Goal: Task Accomplishment & Management: Complete application form

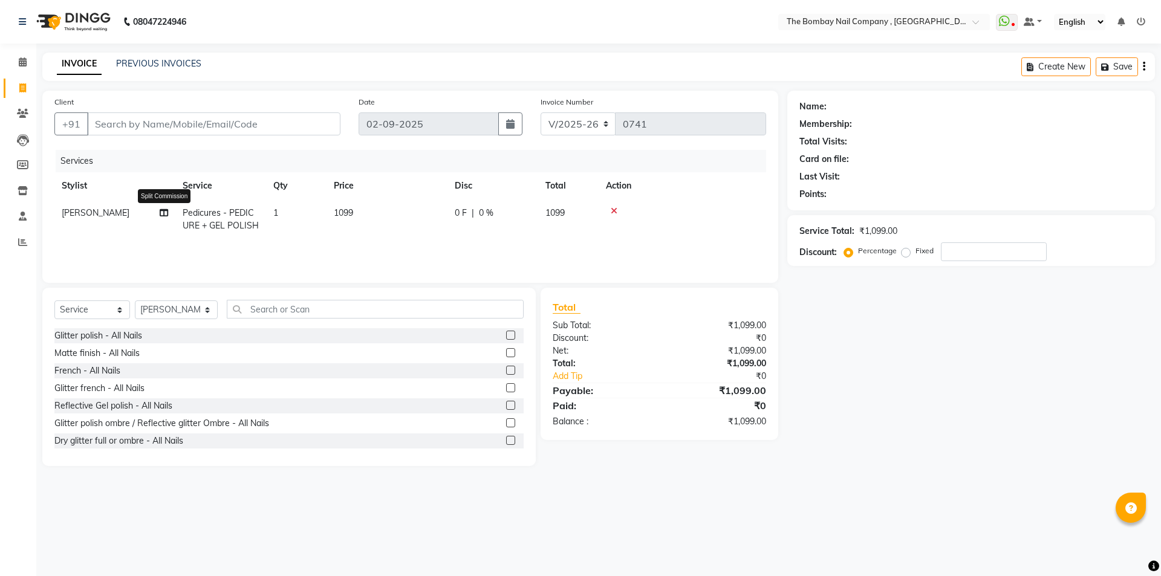
select select "7684"
select select "service"
select select "90049"
click at [246, 315] on input "text" at bounding box center [375, 309] width 297 height 19
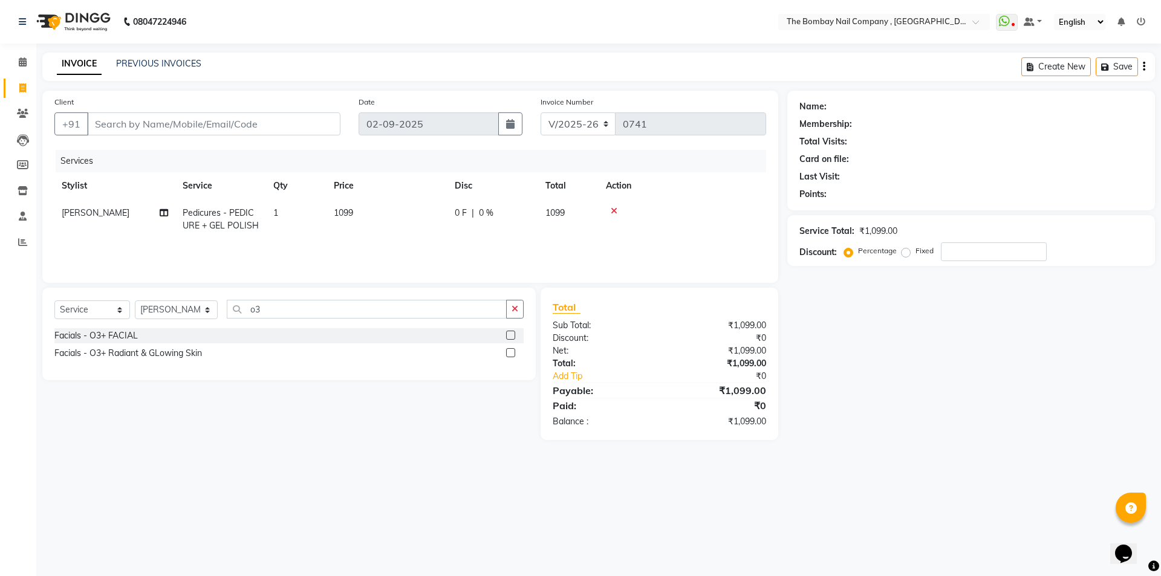
type input "o3"
click at [509, 333] on label at bounding box center [510, 335] width 9 height 9
click at [509, 333] on input "checkbox" at bounding box center [510, 336] width 8 height 8
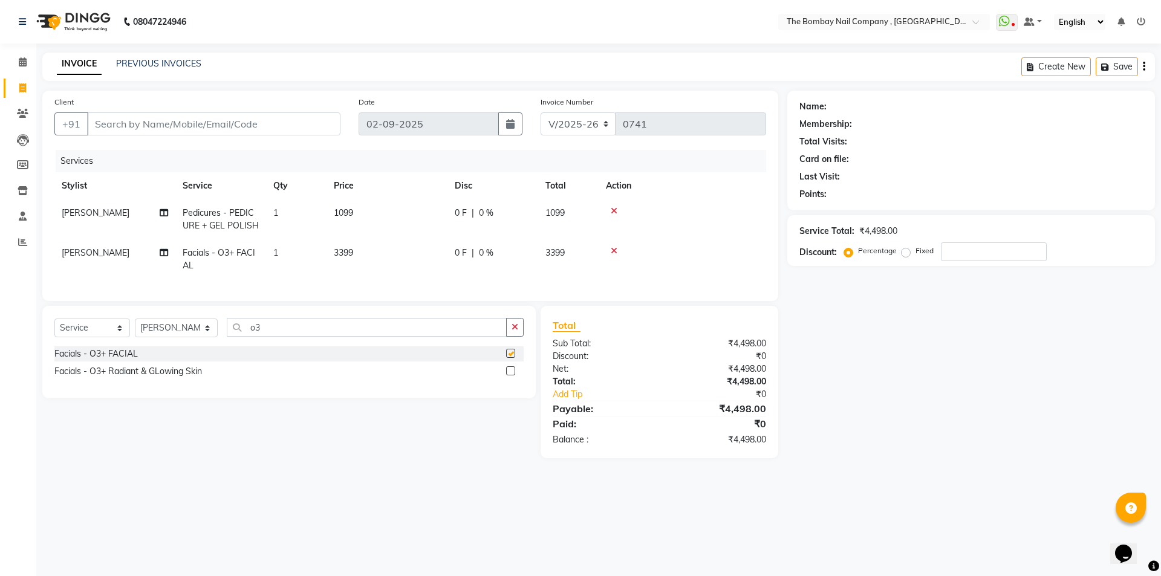
checkbox input "false"
click at [277, 379] on div "Facials - O3+ Radiant & GLowing Skin" at bounding box center [288, 371] width 469 height 15
click at [181, 378] on div "Facials - O3+ Radiant & GLowing Skin" at bounding box center [127, 371] width 147 height 13
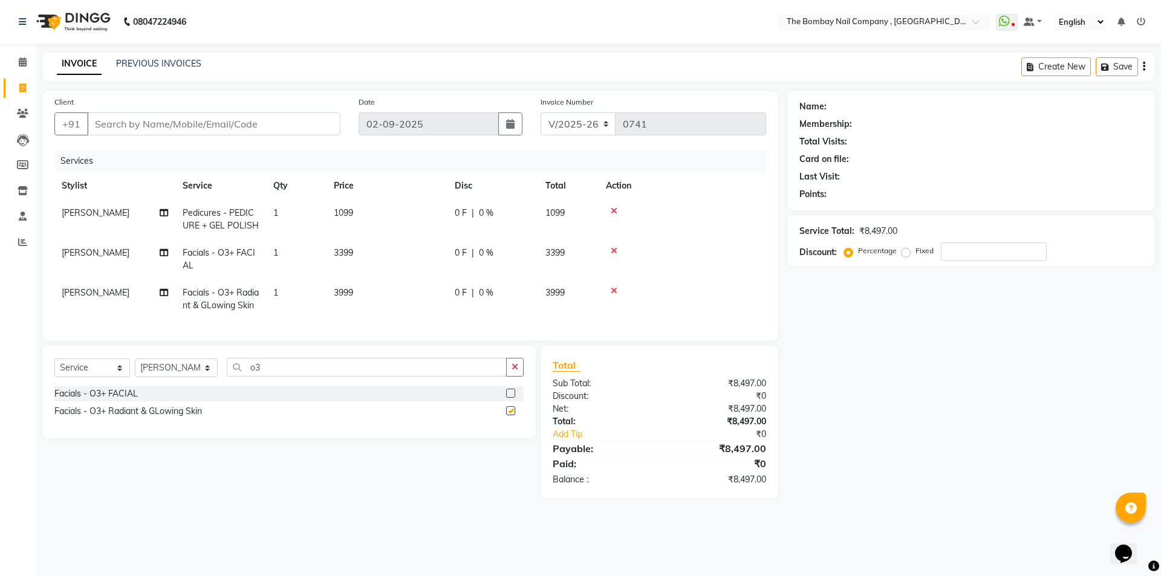
checkbox input "false"
click at [615, 289] on icon at bounding box center [614, 291] width 7 height 8
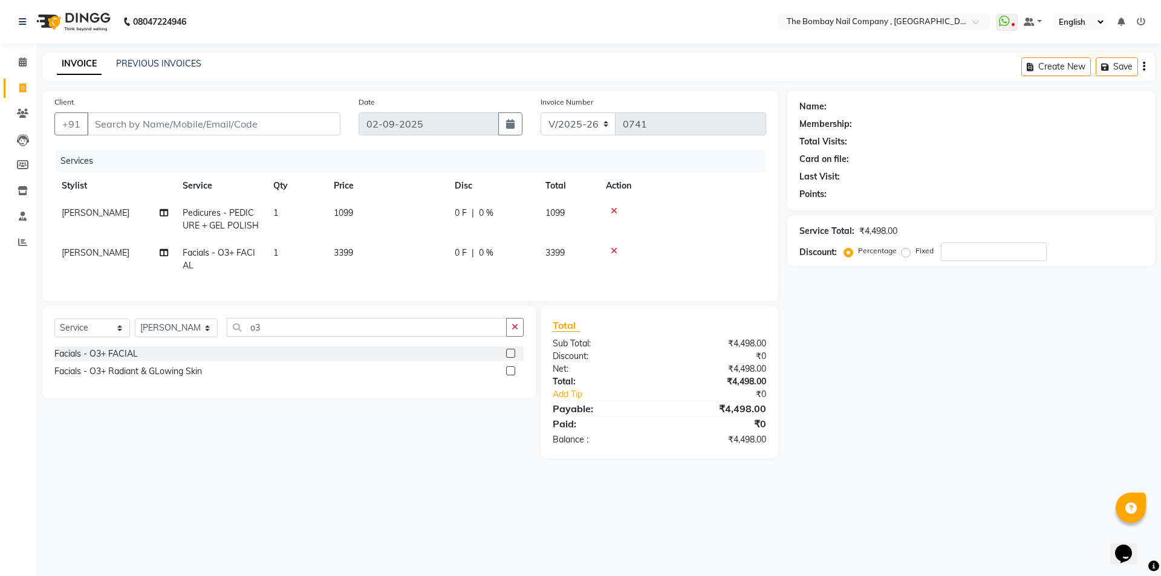
click at [231, 256] on span "Facials - O3+ FACIAL" at bounding box center [219, 259] width 73 height 24
select select "90049"
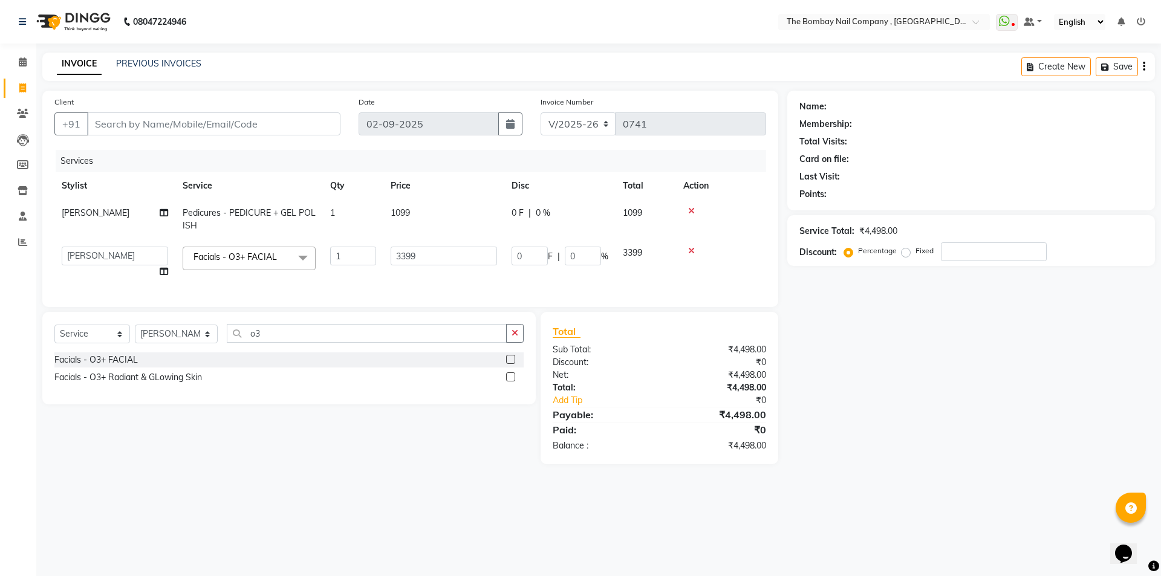
click at [260, 258] on span "Facials - O3+ FACIAL" at bounding box center [234, 256] width 83 height 11
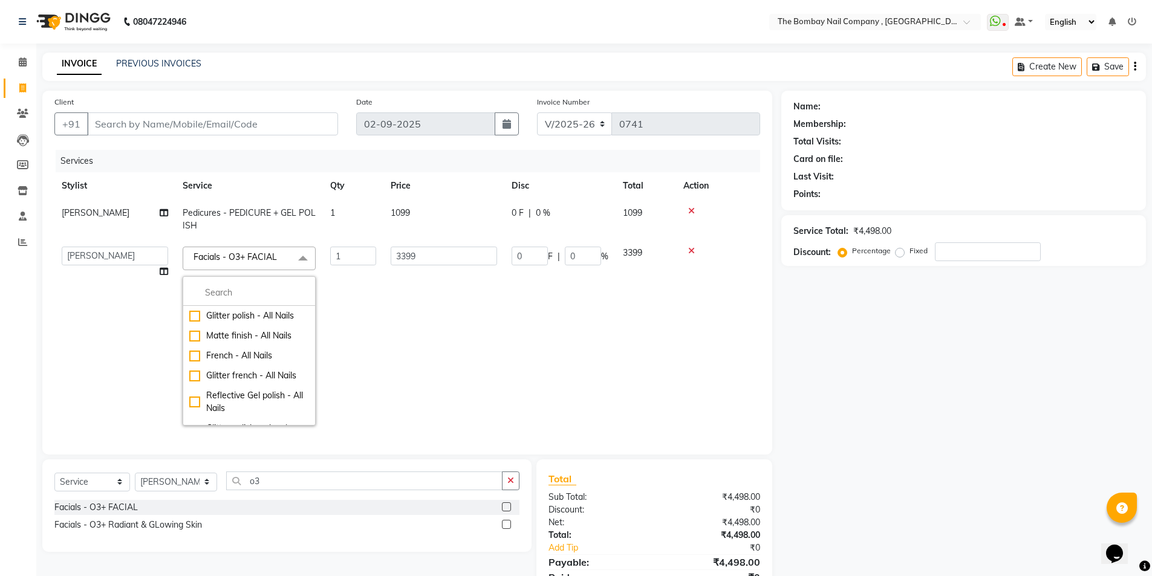
click at [479, 293] on td "3399" at bounding box center [443, 335] width 121 height 193
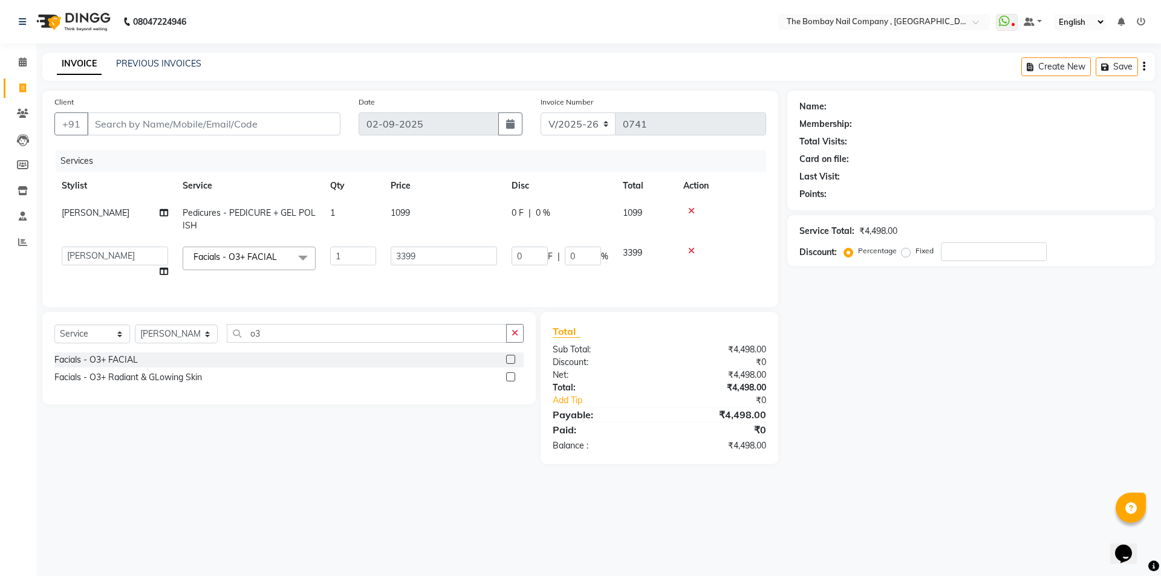
click at [227, 256] on span "Facials - O3+ FACIAL" at bounding box center [234, 256] width 83 height 11
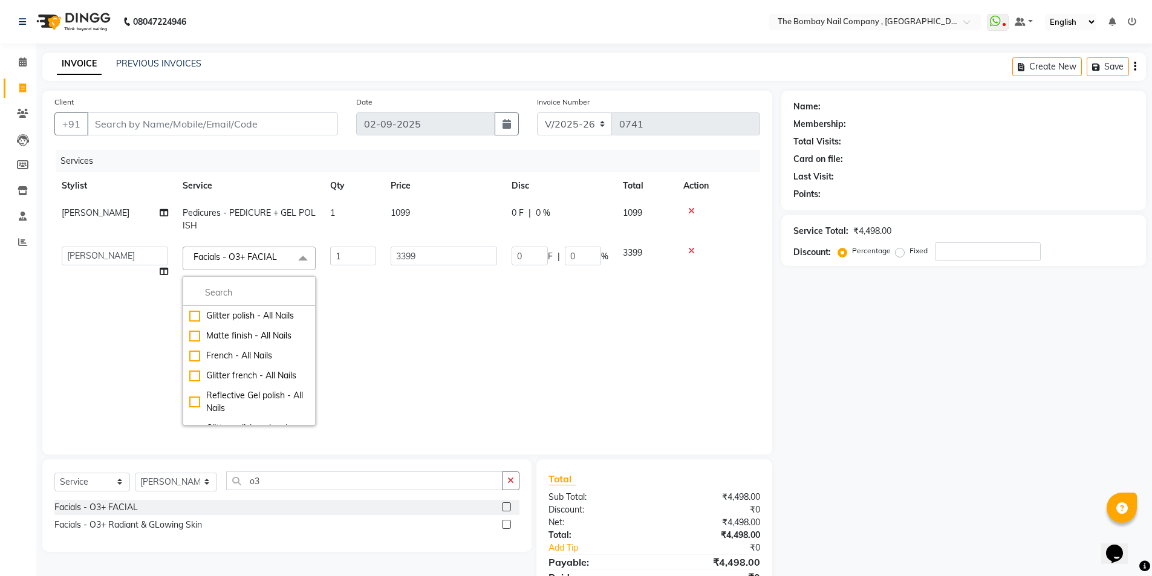
click at [273, 258] on span "Facials - O3+ FACIAL" at bounding box center [234, 256] width 83 height 11
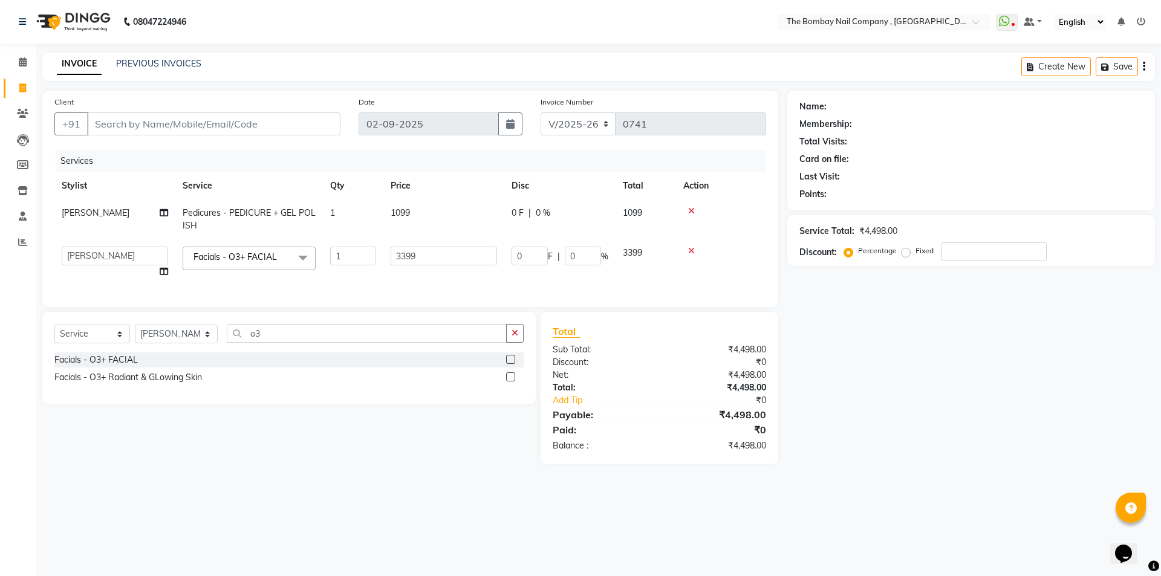
click at [273, 258] on span "Facials - O3+ FACIAL" at bounding box center [234, 256] width 83 height 11
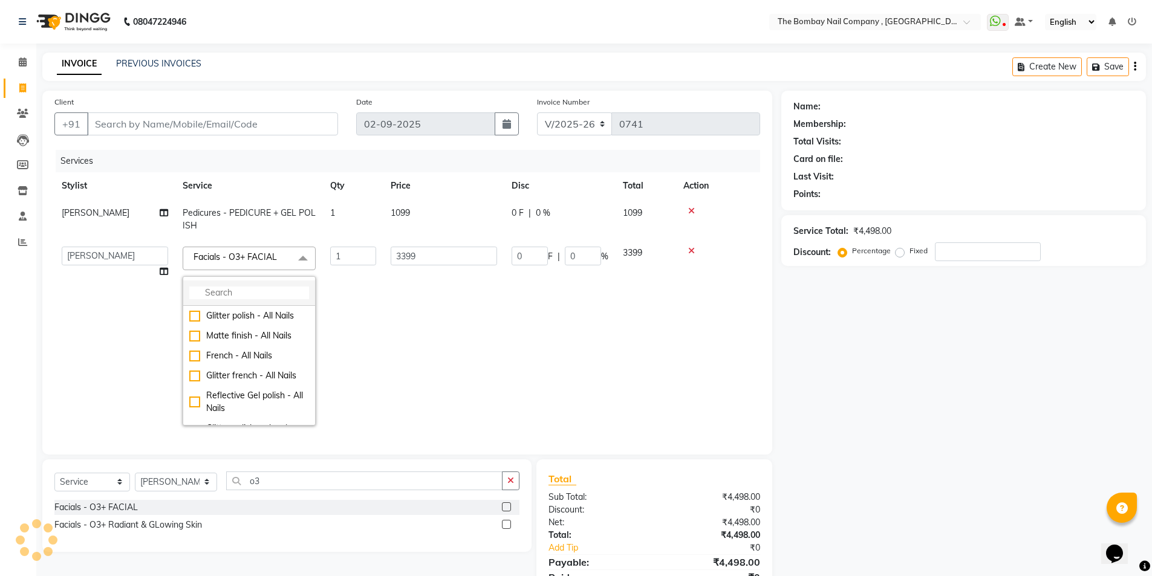
click at [264, 292] on input "multiselect-search" at bounding box center [249, 293] width 120 height 13
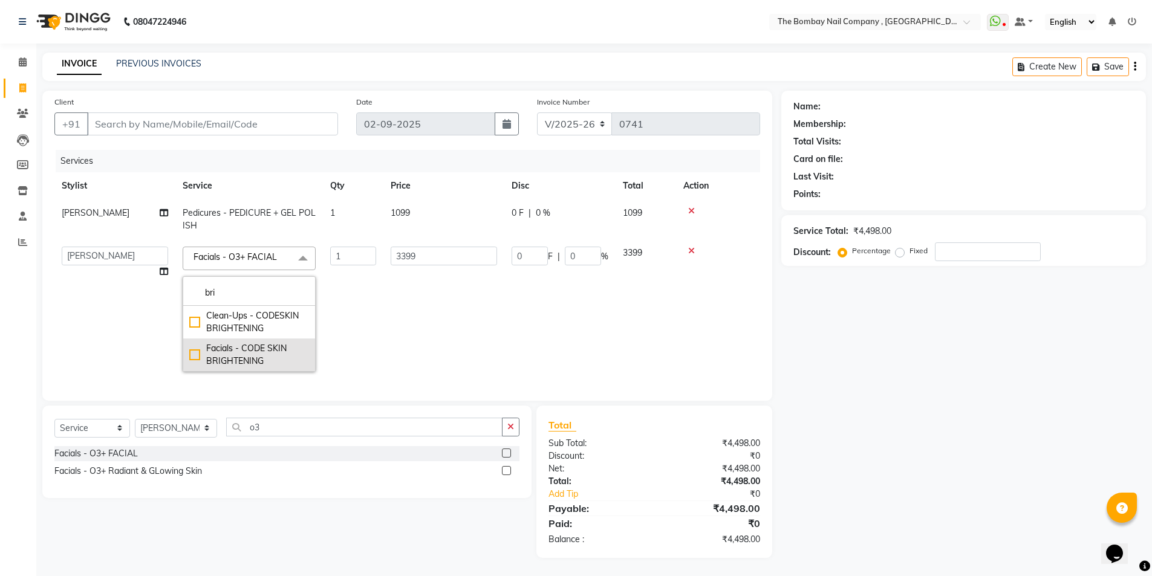
type input "bri"
click at [193, 355] on div "Facials - CODE SKIN BRIGHTENING" at bounding box center [249, 354] width 120 height 25
checkbox input "true"
type input "1999"
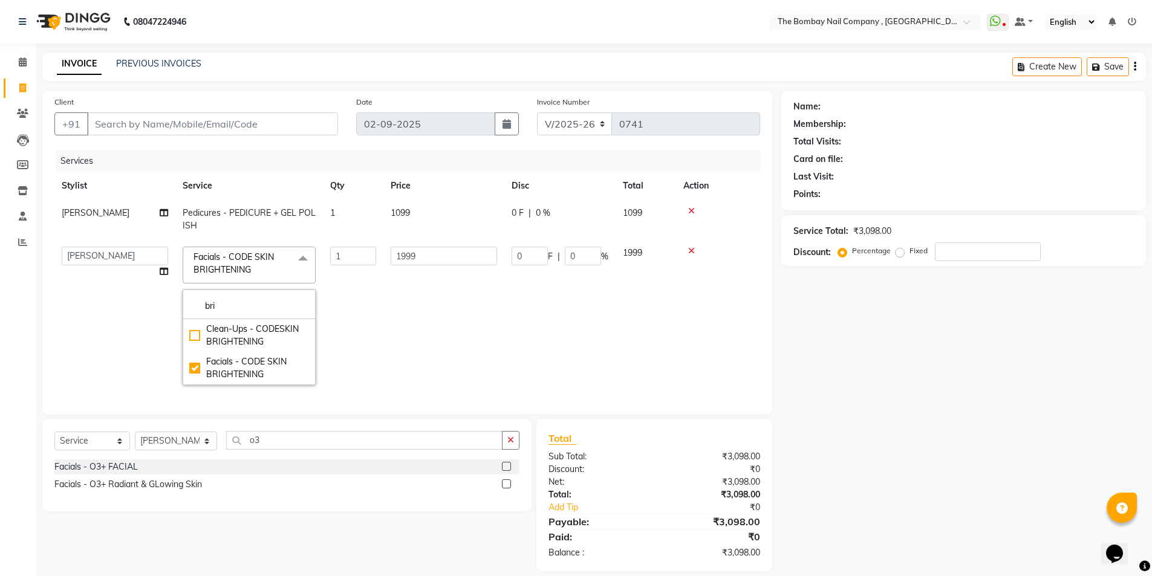
click at [412, 301] on td "1999" at bounding box center [443, 315] width 121 height 153
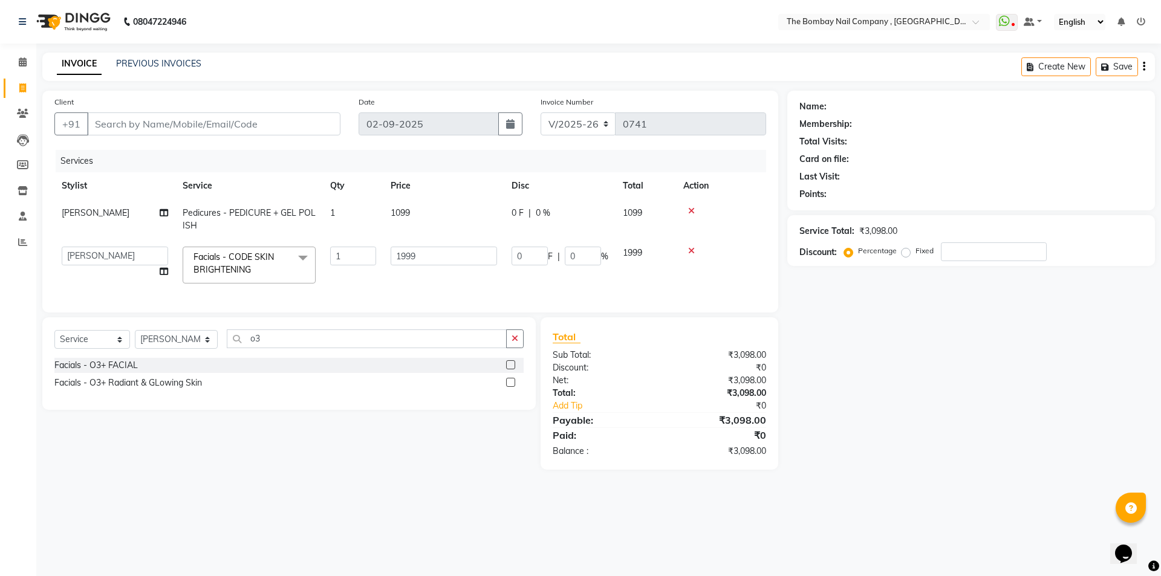
click at [323, 484] on main "INVOICE PREVIOUS INVOICES Create New Save Client +91 Date [DATE] Invoice Number…" at bounding box center [598, 270] width 1124 height 435
click at [711, 264] on td at bounding box center [721, 264] width 90 height 51
click at [176, 349] on select "Select Stylist BNC [GEOGRAPHIC_DATA] [PERSON_NAME] Krishna [PERSON_NAME] [PERSO…" at bounding box center [176, 339] width 83 height 19
select select "68147"
click at [135, 339] on select "Select Stylist BNC [GEOGRAPHIC_DATA] [PERSON_NAME] Krishna [PERSON_NAME] [PERSO…" at bounding box center [176, 339] width 83 height 19
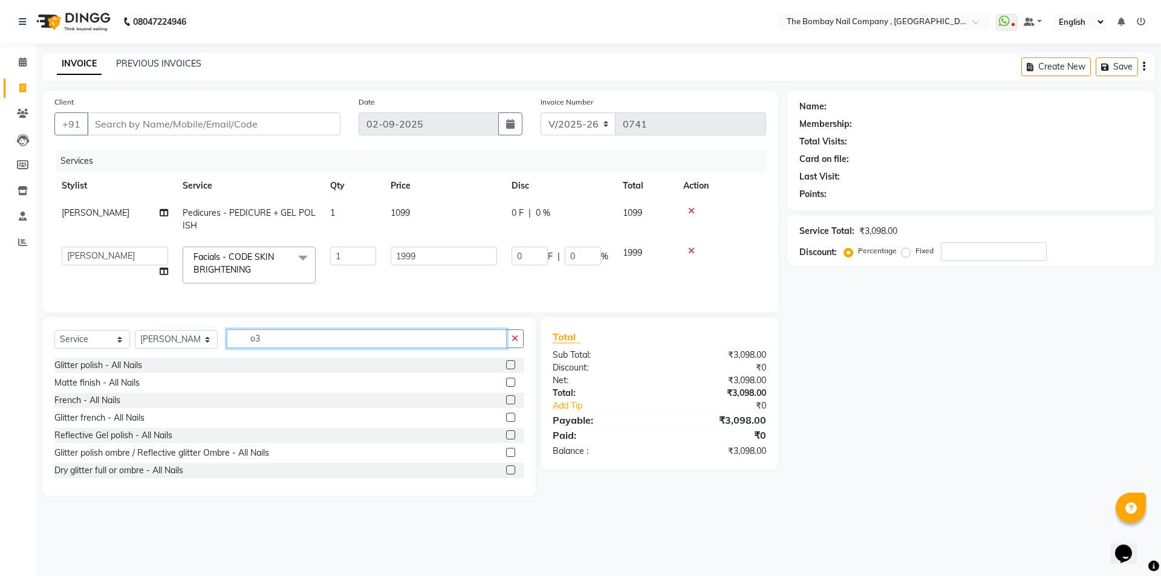
click at [272, 348] on input "o3" at bounding box center [367, 338] width 280 height 19
type input "o"
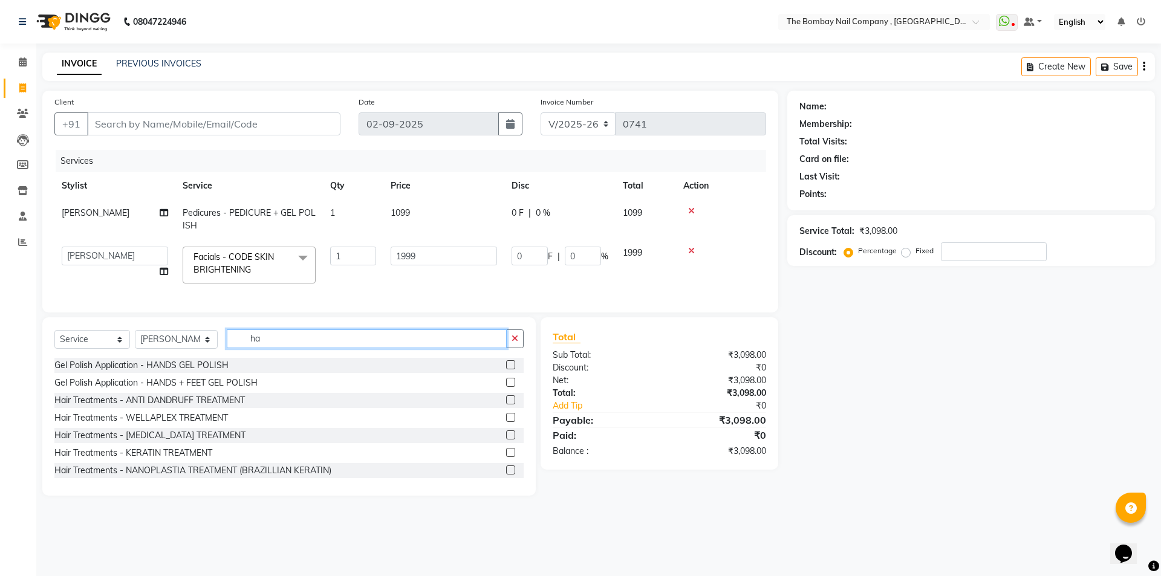
type input "h"
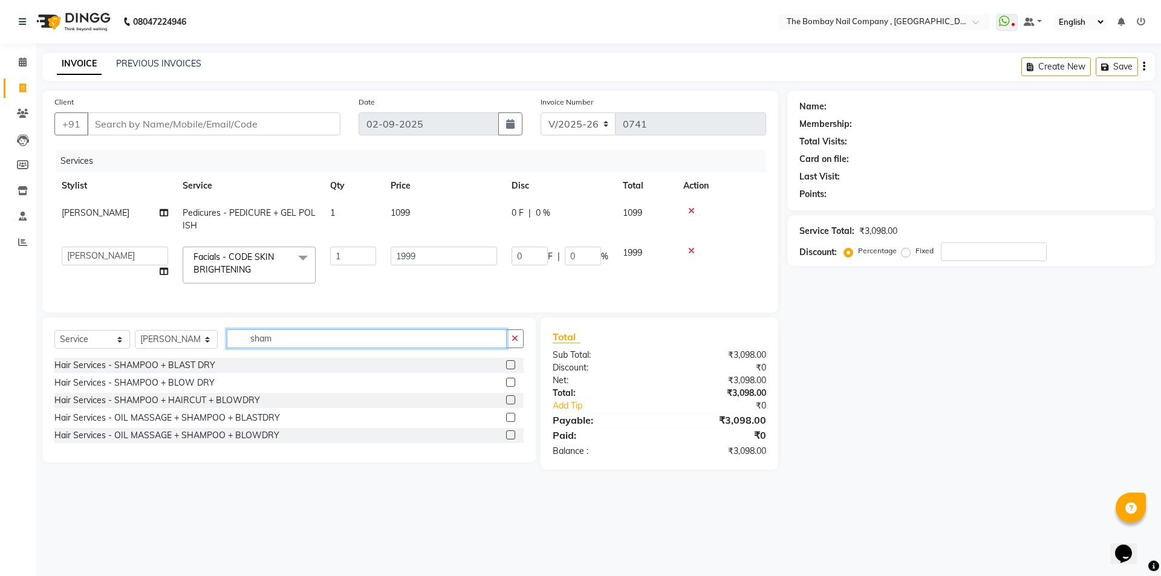
type input "sham"
click at [511, 387] on label at bounding box center [510, 382] width 9 height 9
click at [511, 387] on input "checkbox" at bounding box center [510, 383] width 8 height 8
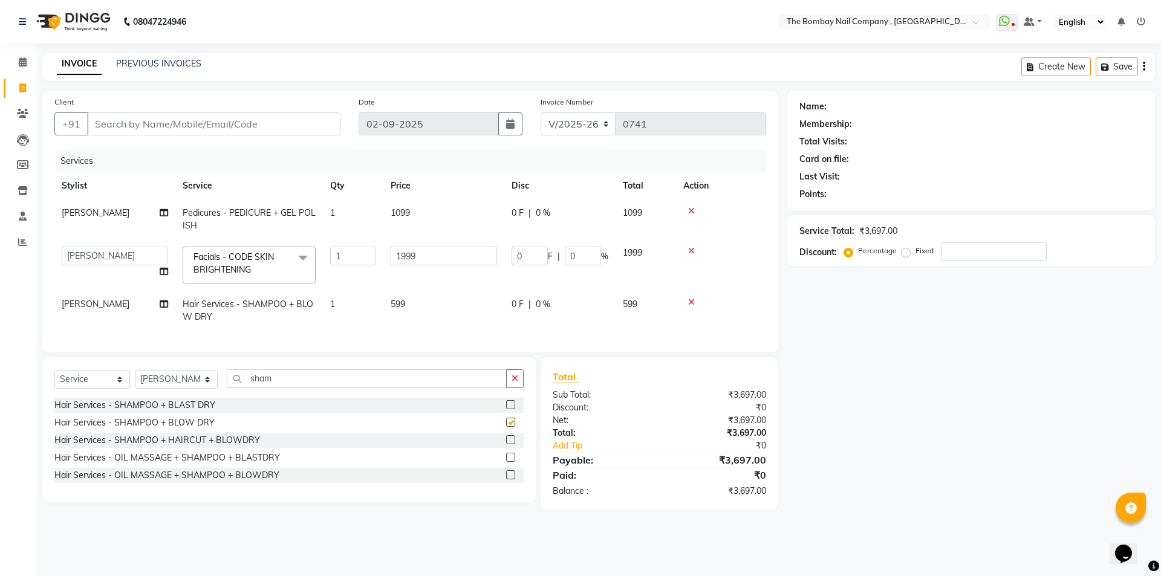
checkbox input "false"
click at [186, 389] on select "Select Stylist BNC [GEOGRAPHIC_DATA] [PERSON_NAME] Krishna [PERSON_NAME] [PERSO…" at bounding box center [176, 379] width 83 height 19
select select "90049"
click at [135, 379] on select "Select Stylist BNC [GEOGRAPHIC_DATA] [PERSON_NAME] Krishna [PERSON_NAME] [PERSO…" at bounding box center [176, 379] width 83 height 19
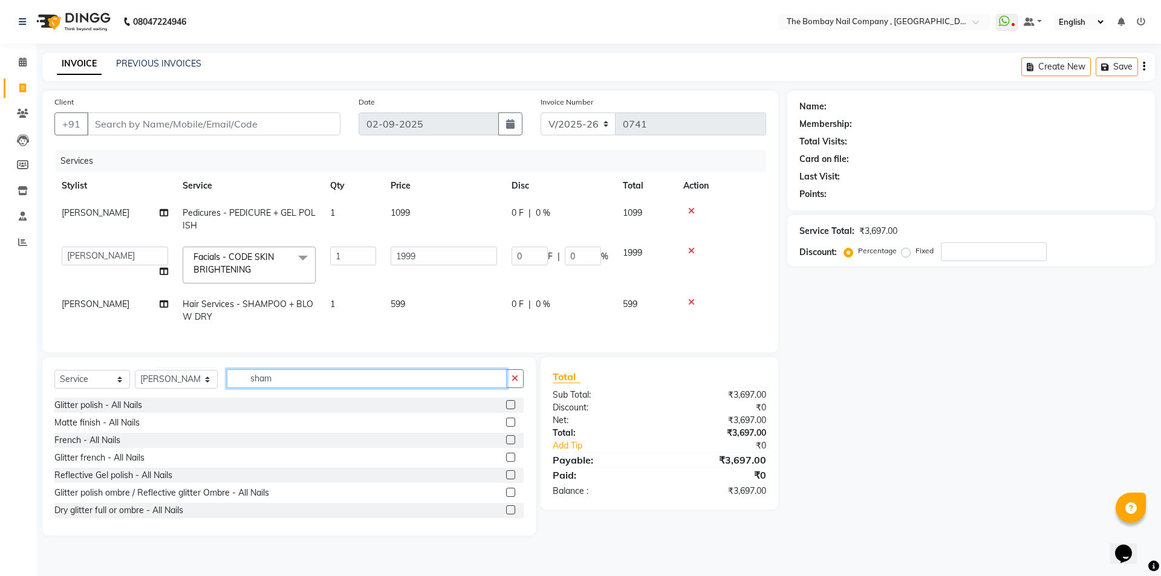
click at [294, 388] on input "sham" at bounding box center [367, 378] width 280 height 19
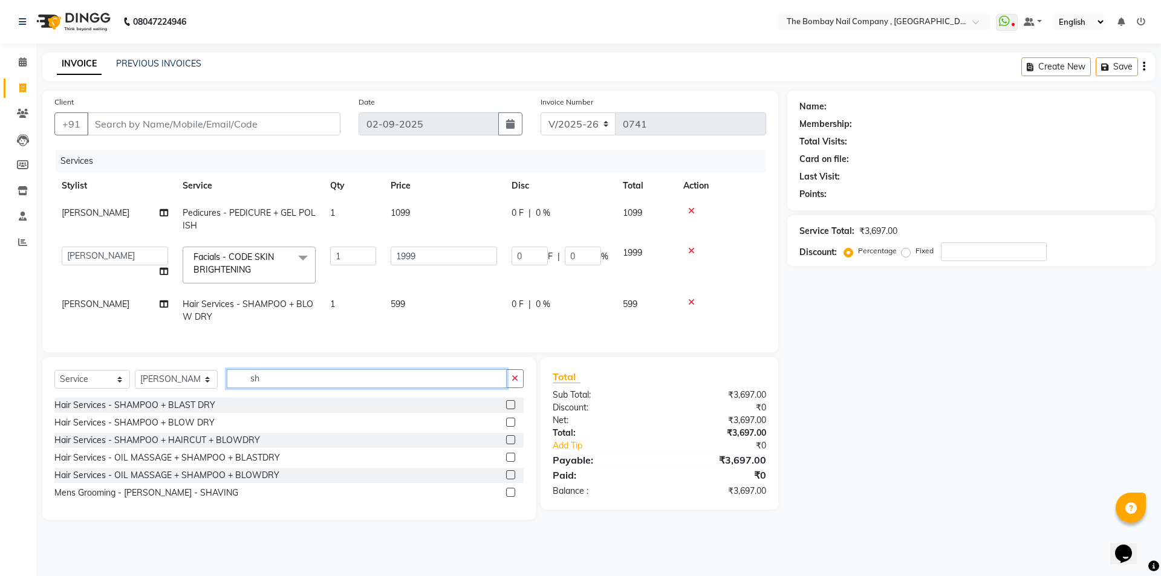
type input "s"
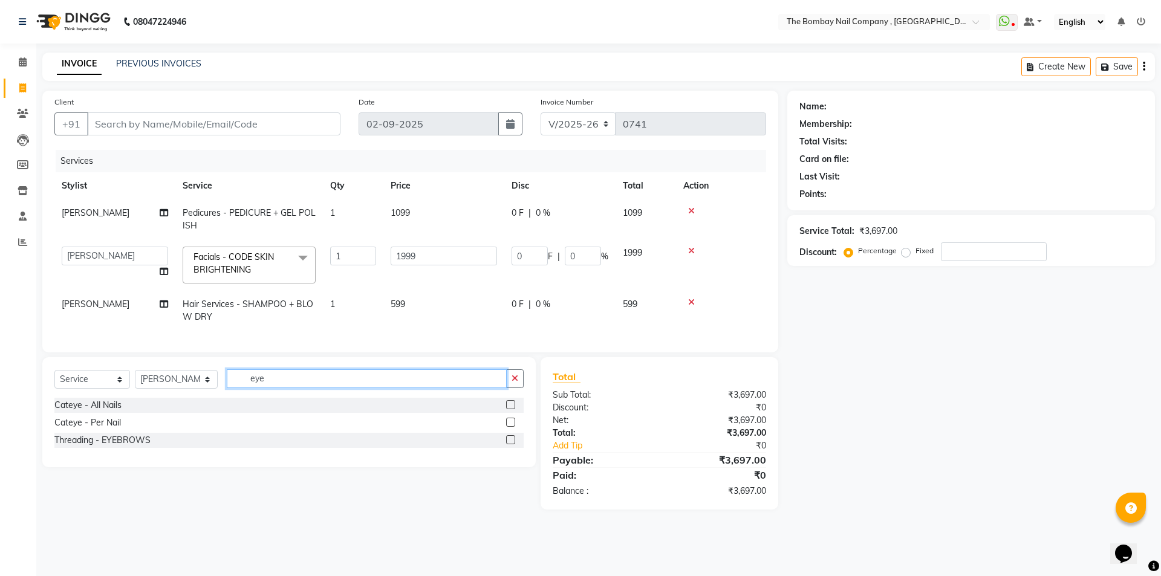
type input "eye"
click at [510, 444] on label at bounding box center [510, 439] width 9 height 9
click at [510, 444] on input "checkbox" at bounding box center [510, 440] width 8 height 8
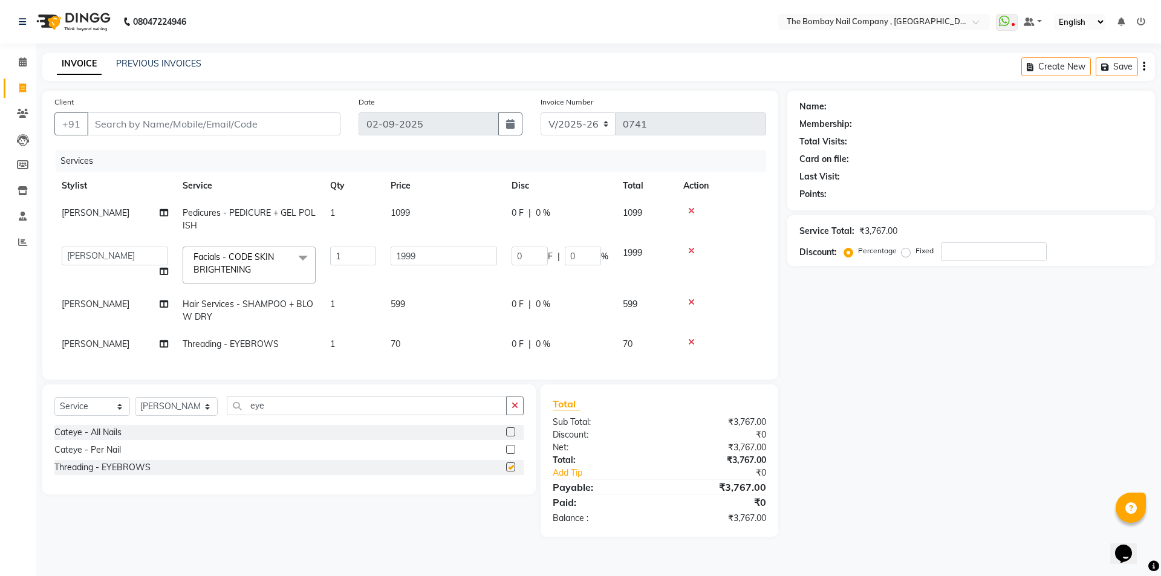
checkbox input "false"
click at [276, 415] on input "eye" at bounding box center [367, 406] width 280 height 19
type input "e"
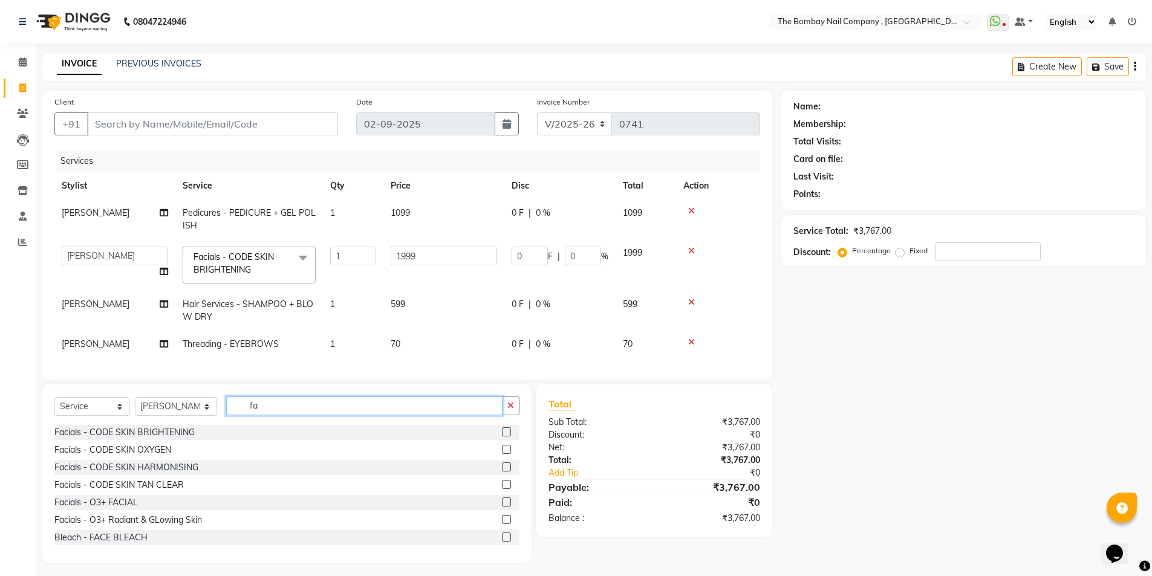
type input "f"
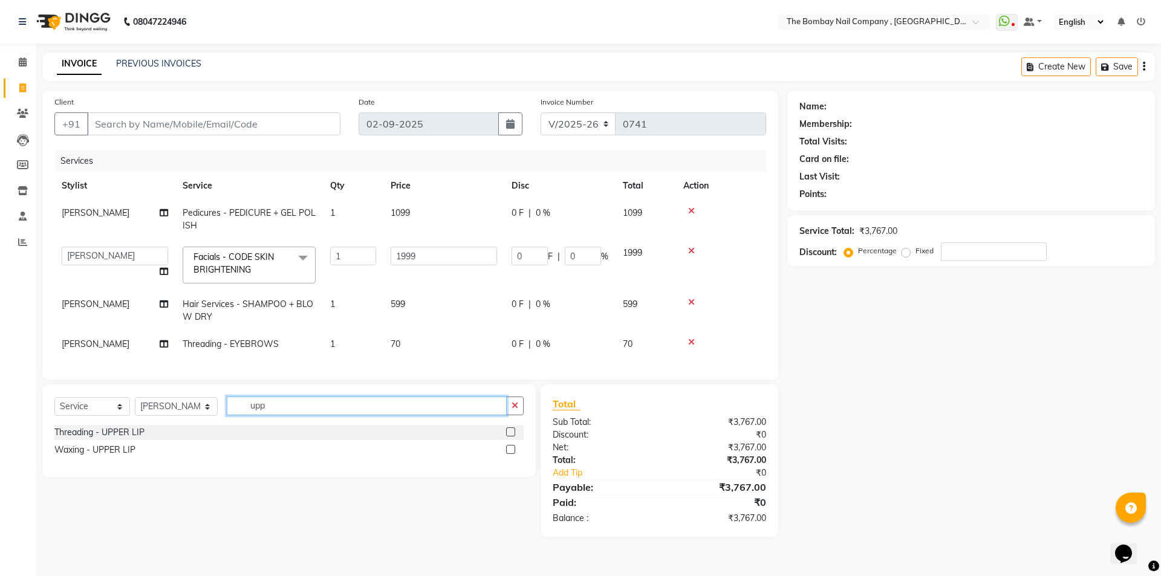
type input "upp"
click at [510, 436] on label at bounding box center [510, 431] width 9 height 9
click at [510, 436] on input "checkbox" at bounding box center [510, 433] width 8 height 8
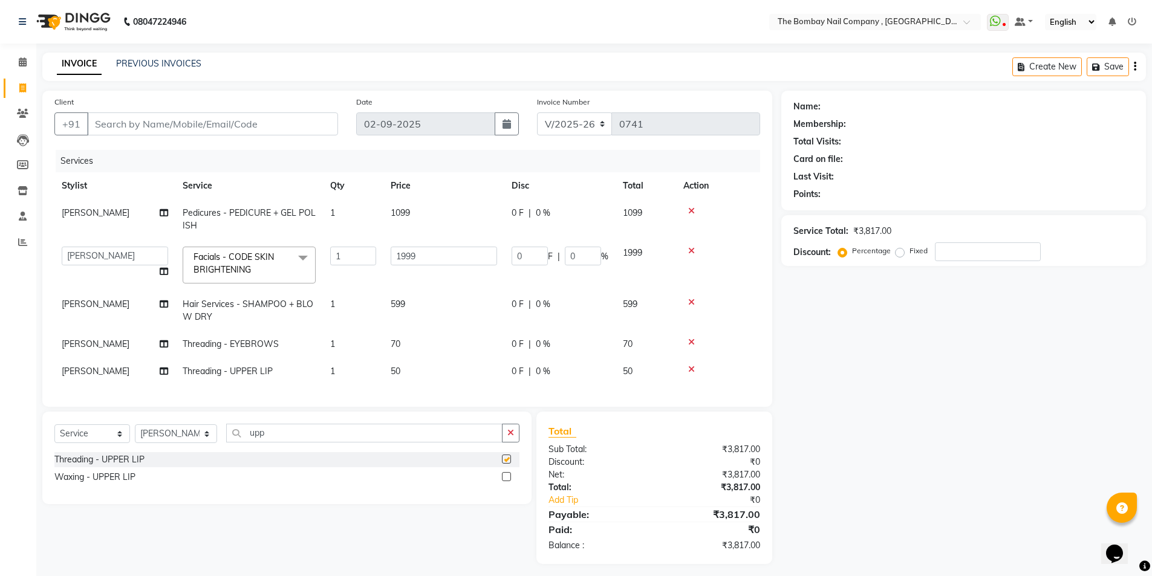
checkbox input "false"
click at [262, 442] on input "upp" at bounding box center [364, 433] width 276 height 19
type input "u"
type input "side"
click at [505, 464] on label at bounding box center [506, 459] width 9 height 9
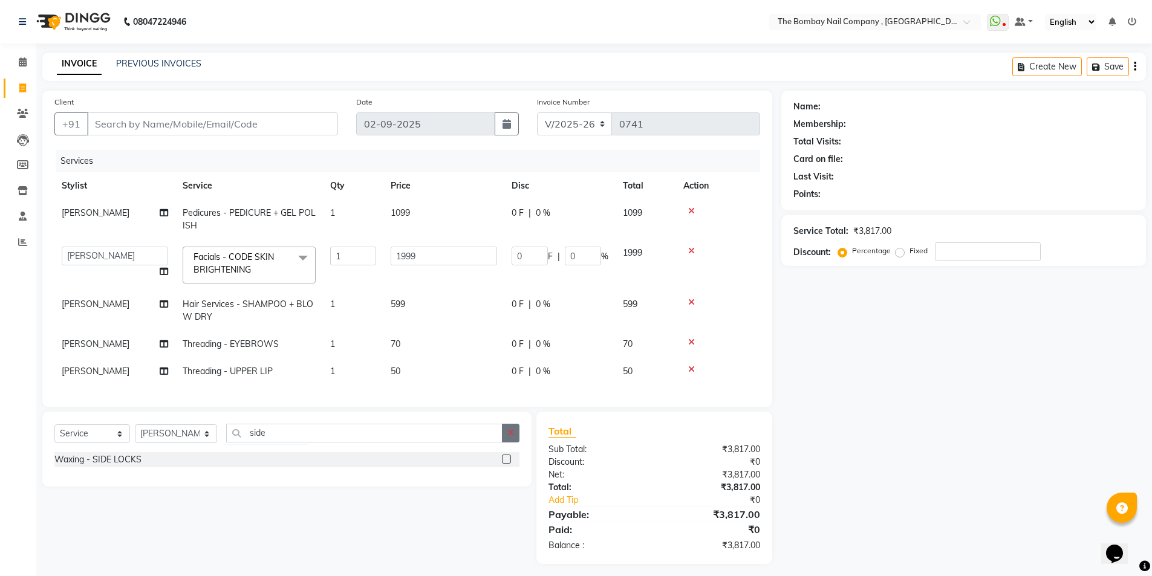
click at [505, 464] on input "checkbox" at bounding box center [506, 460] width 8 height 8
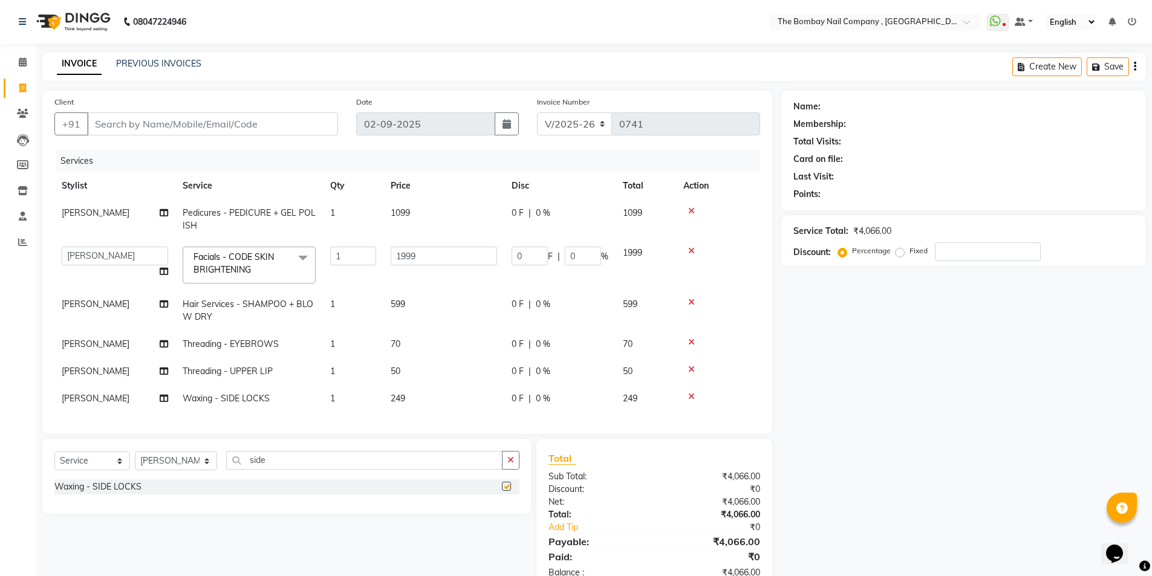
checkbox input "false"
click at [219, 401] on span "Waxing - SIDE LOCKS" at bounding box center [226, 398] width 87 height 11
select select "90049"
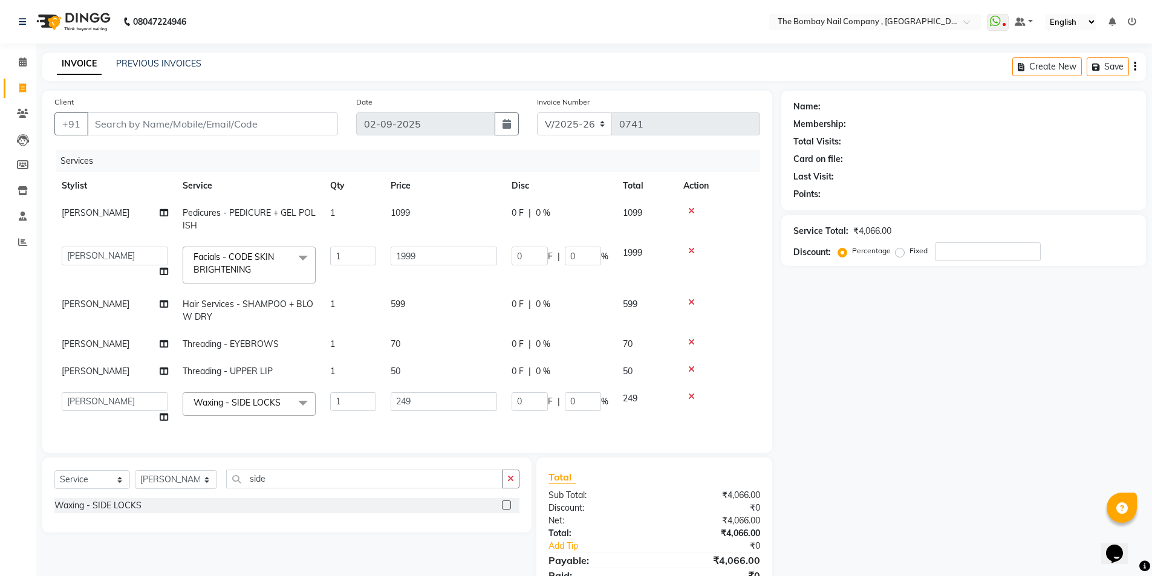
click at [219, 401] on span "Waxing - SIDE LOCKS" at bounding box center [236, 402] width 87 height 11
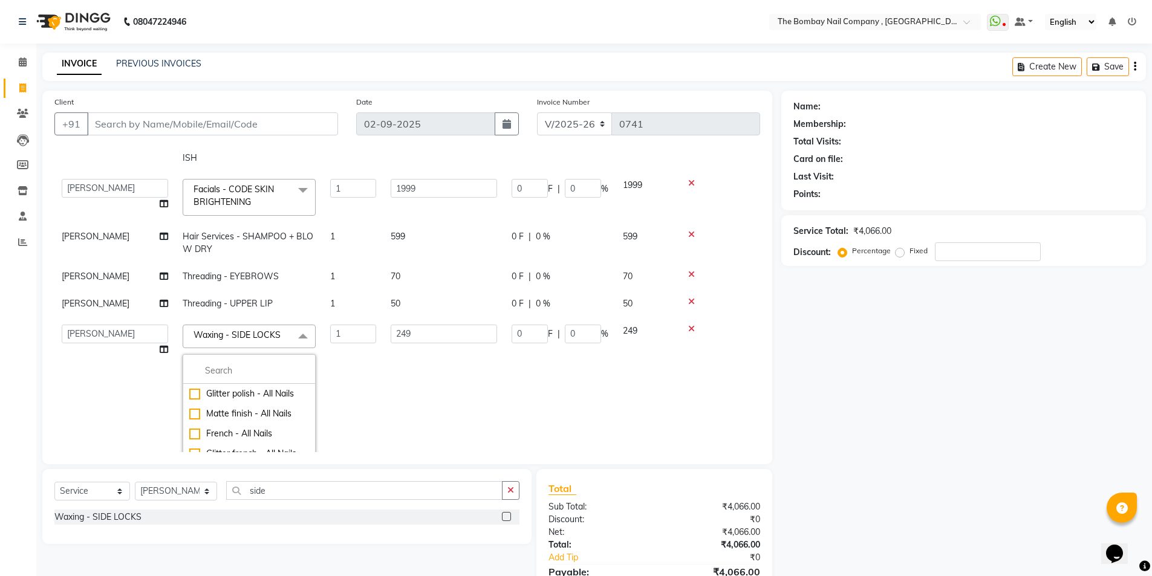
scroll to position [121, 0]
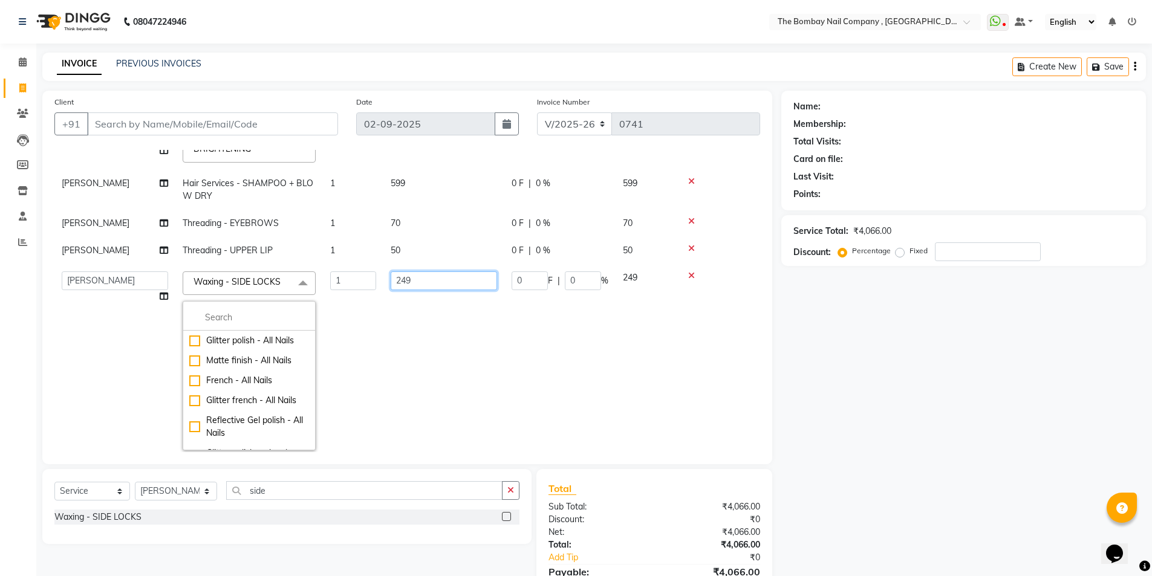
click at [423, 285] on input "249" at bounding box center [444, 280] width 106 height 19
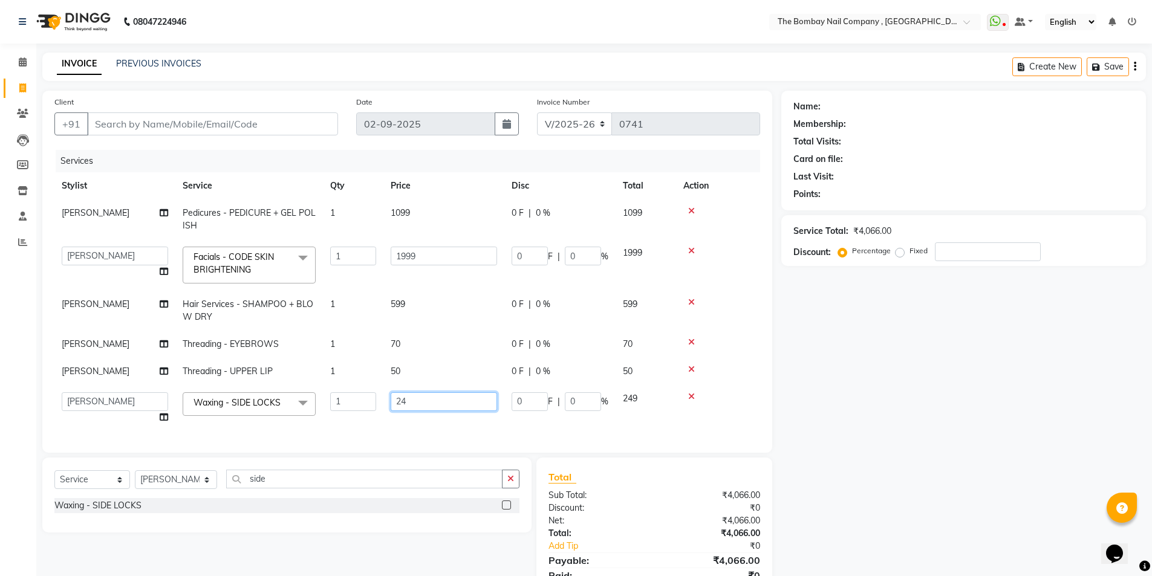
type input "2"
type input "100"
click at [397, 423] on div "Services Stylist Service Qty Price Disc Total Action [PERSON_NAME] Pedicures - …" at bounding box center [406, 295] width 705 height 291
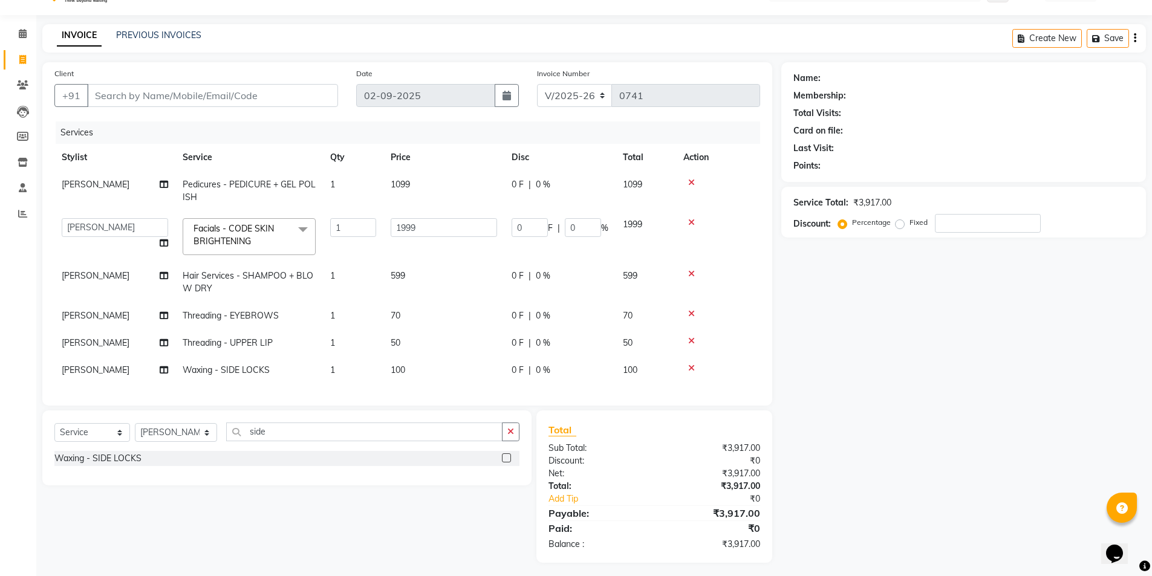
scroll to position [42, 0]
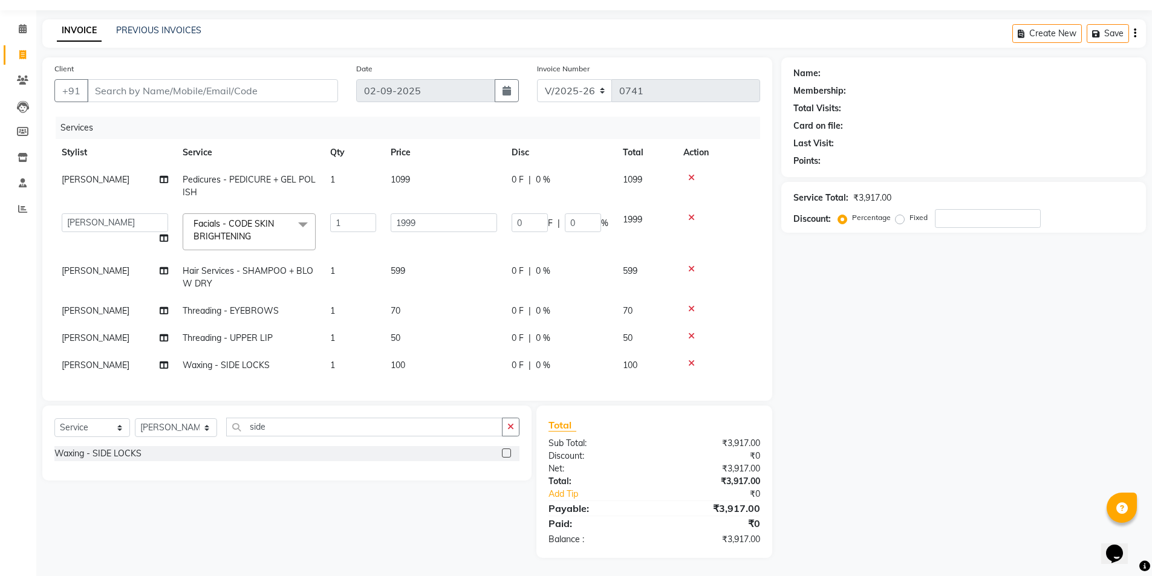
click at [395, 258] on td "599" at bounding box center [443, 278] width 121 height 40
select select "68147"
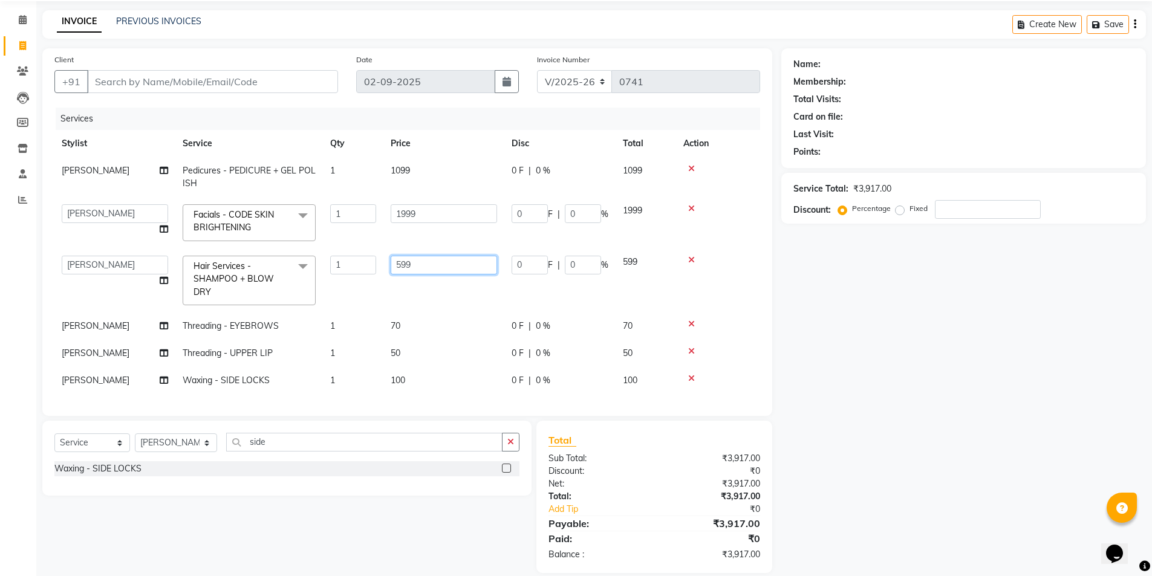
click at [434, 261] on input "599" at bounding box center [444, 265] width 106 height 19
type input "5"
type input "499"
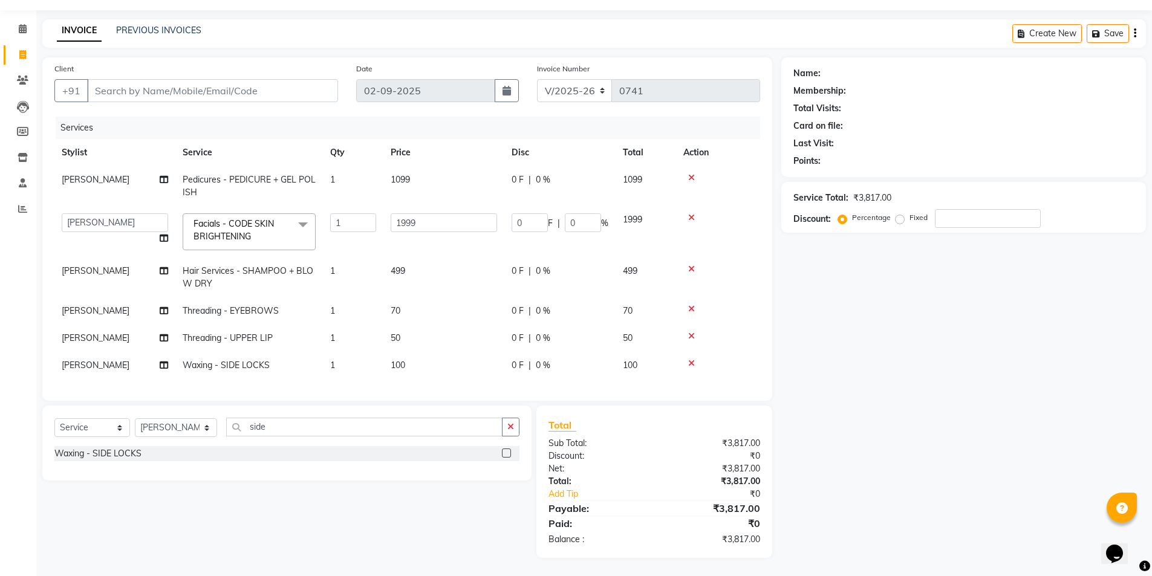
click at [830, 349] on div "Name: Membership: Total Visits: Card on file: Last Visit: Points: Service Total…" at bounding box center [968, 307] width 374 height 501
click at [226, 81] on input "Client" at bounding box center [212, 90] width 251 height 23
type input "9"
type input "0"
type input "9442801728"
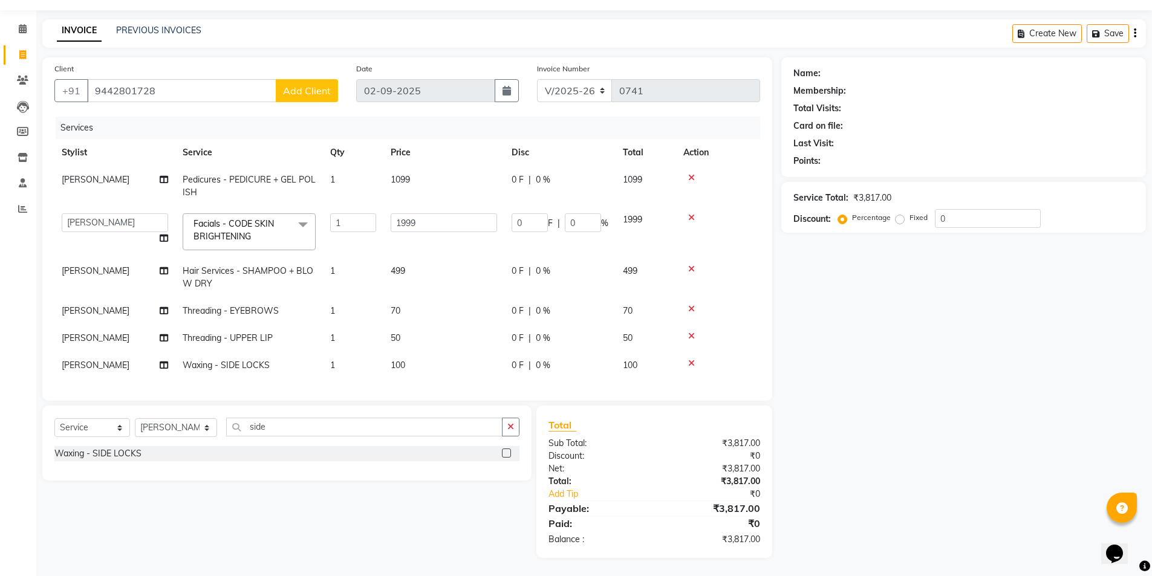
click at [319, 85] on span "Add Client" at bounding box center [307, 91] width 48 height 12
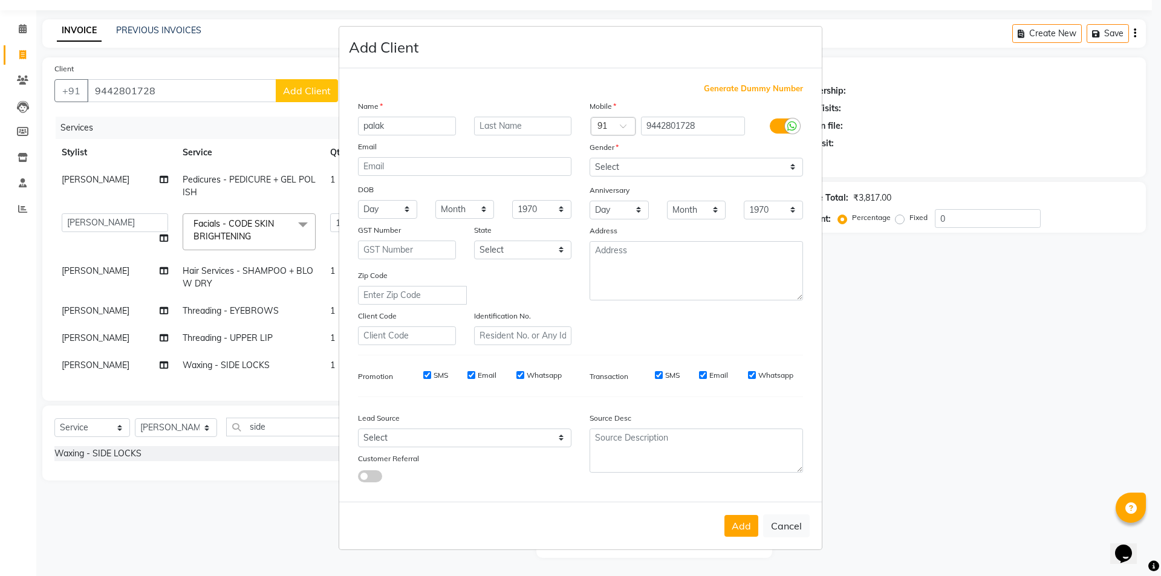
type input "palak"
click at [520, 123] on input "text" at bounding box center [523, 126] width 98 height 19
type input "shah"
click at [111, 80] on ngb-modal-window "Add Client Generate Dummy Number Name [PERSON_NAME] Email DOB Day 01 02 03 04 0…" at bounding box center [580, 288] width 1161 height 576
click at [109, 80] on ngb-modal-window "Add Client Generate Dummy Number Name [PERSON_NAME] Email DOB Day 01 02 03 04 0…" at bounding box center [580, 288] width 1161 height 576
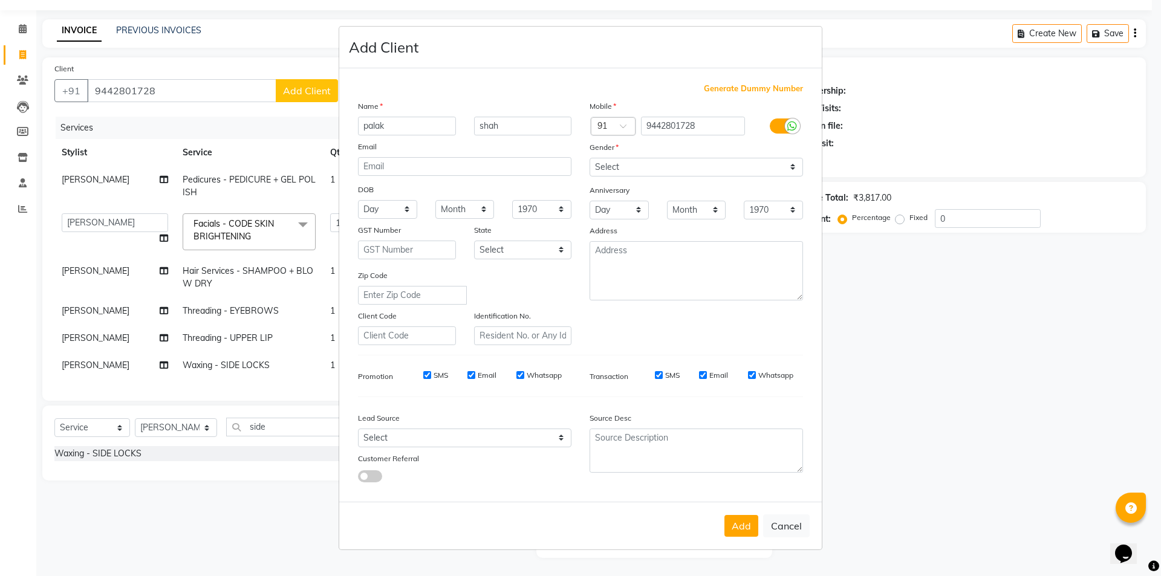
click at [115, 83] on ngb-modal-window "Add Client Generate Dummy Number Name [PERSON_NAME] Email DOB Day 01 02 03 04 0…" at bounding box center [580, 288] width 1161 height 576
click at [698, 126] on input "9442801728" at bounding box center [693, 126] width 105 height 19
type input "9428017282"
click at [639, 167] on select "Select [DEMOGRAPHIC_DATA] [DEMOGRAPHIC_DATA] Other Prefer Not To Say" at bounding box center [695, 167] width 213 height 19
select select "[DEMOGRAPHIC_DATA]"
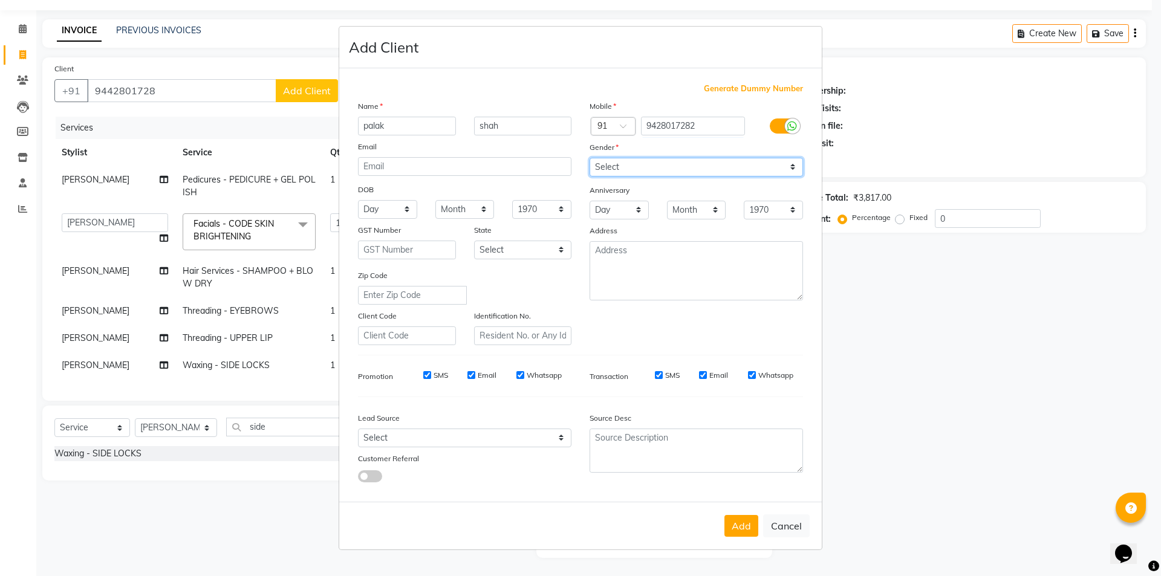
click at [589, 158] on select "Select [DEMOGRAPHIC_DATA] [DEMOGRAPHIC_DATA] Other Prefer Not To Say" at bounding box center [695, 167] width 213 height 19
click at [730, 526] on button "Add" at bounding box center [741, 526] width 34 height 22
click at [748, 527] on div "Add Cancel" at bounding box center [580, 526] width 482 height 48
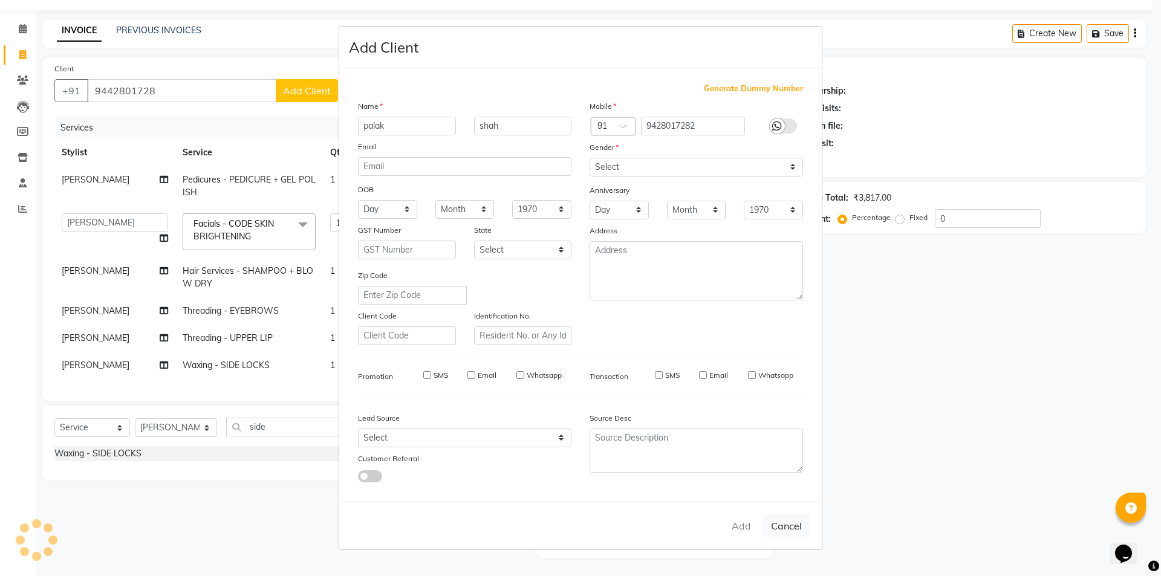
type input "94******82"
select select
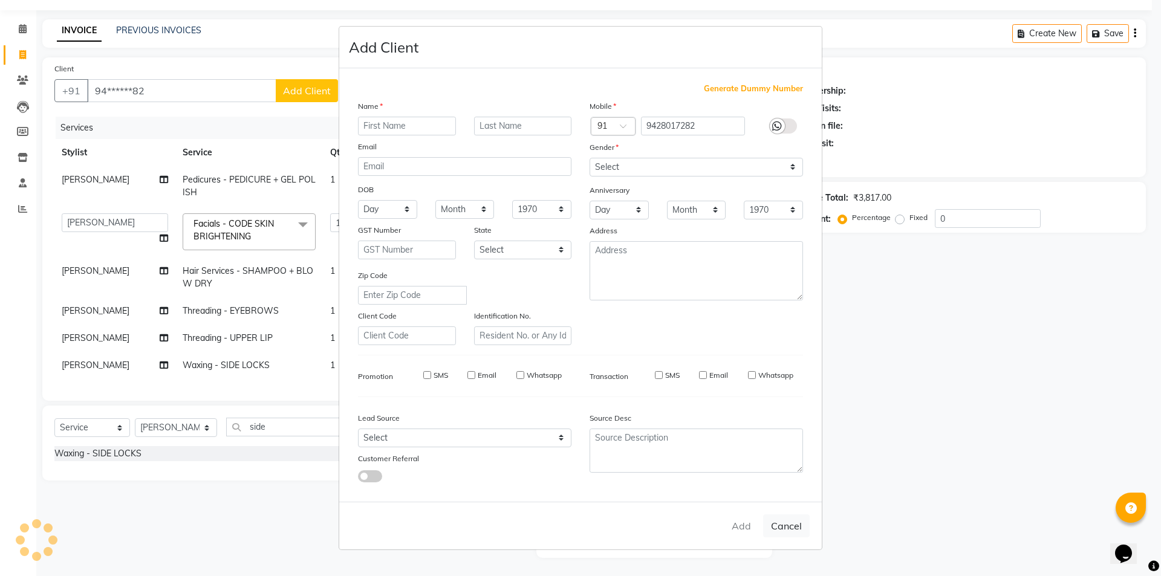
select select
checkbox input "false"
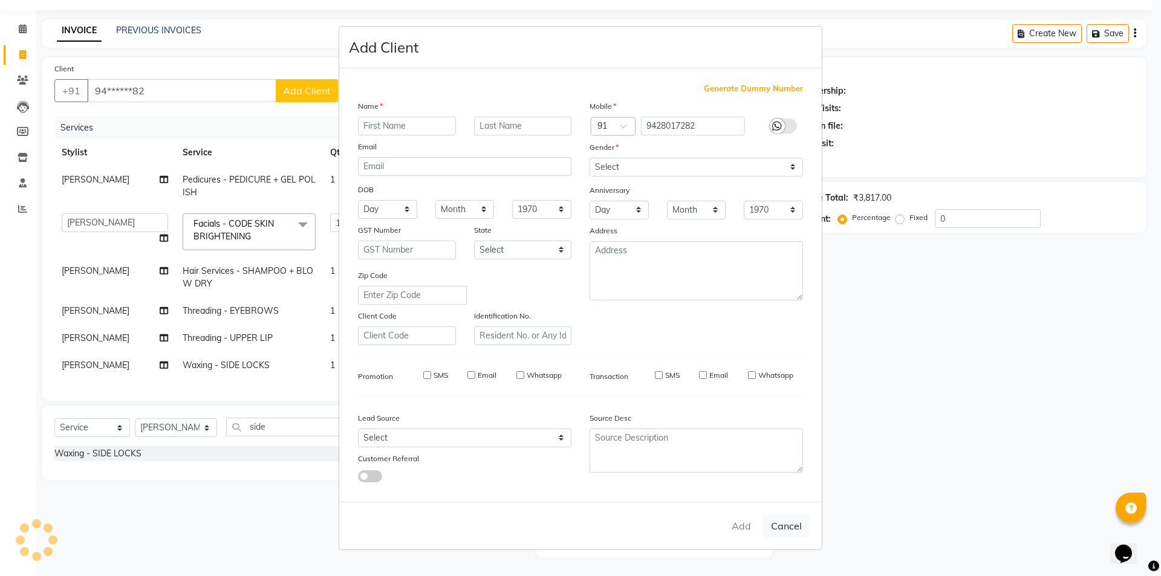
checkbox input "false"
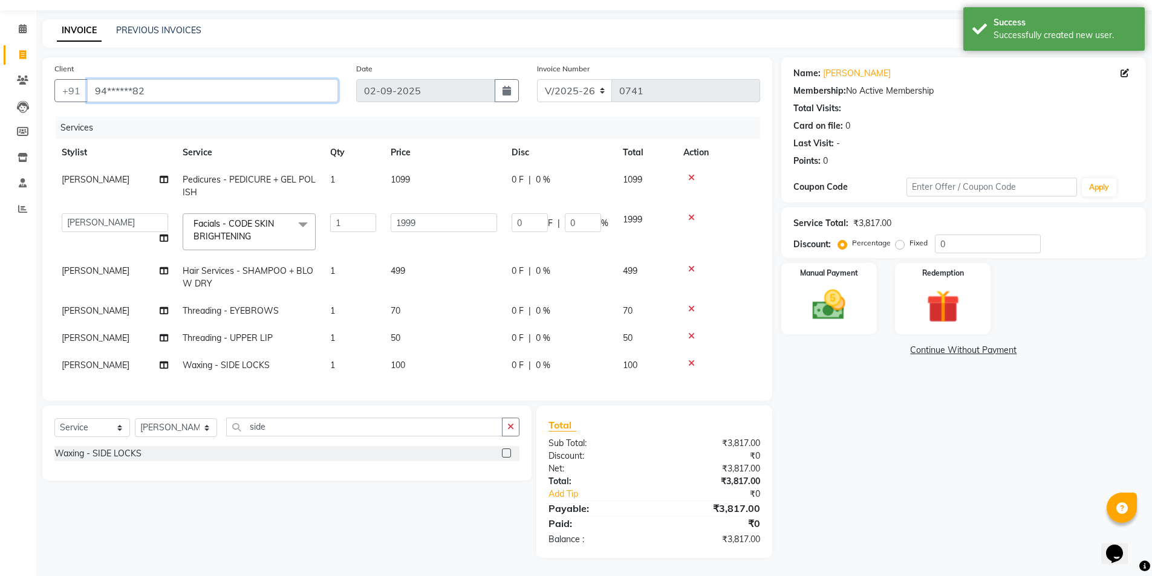
click at [173, 79] on input "94******82" at bounding box center [212, 90] width 251 height 23
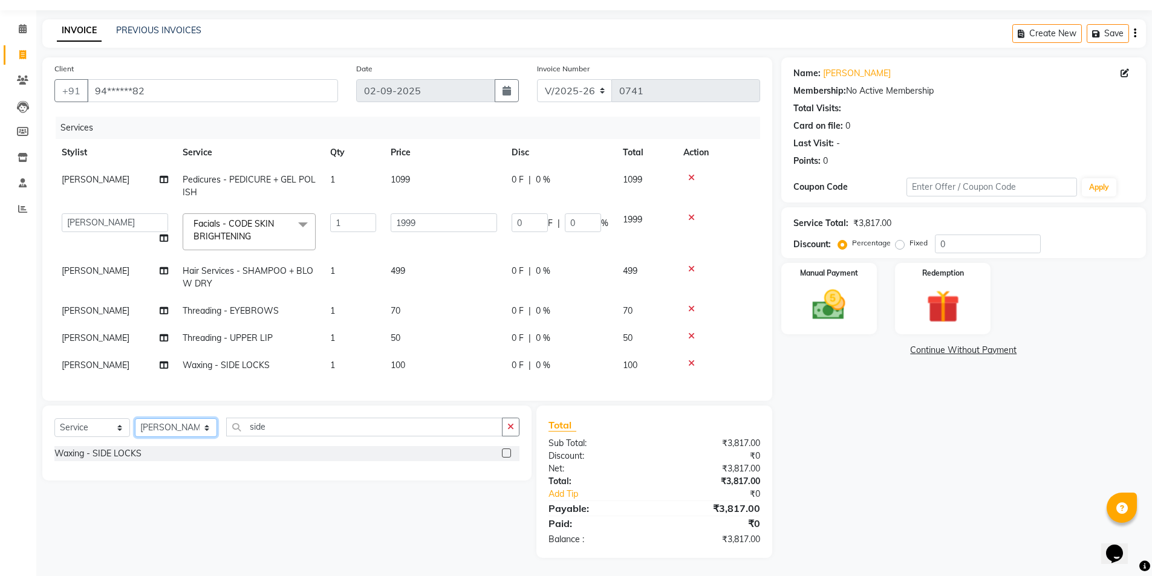
click at [166, 428] on select "Select Stylist BNC [GEOGRAPHIC_DATA] [PERSON_NAME] Krishna [PERSON_NAME] [PERSO…" at bounding box center [176, 427] width 82 height 19
click at [187, 421] on select "Select Stylist BNC [GEOGRAPHIC_DATA] [PERSON_NAME] Krishna [PERSON_NAME] [PERSO…" at bounding box center [176, 427] width 82 height 19
select select "68147"
click at [135, 418] on select "Select Stylist BNC [GEOGRAPHIC_DATA] [PERSON_NAME] Krishna [PERSON_NAME] [PERSO…" at bounding box center [176, 427] width 82 height 19
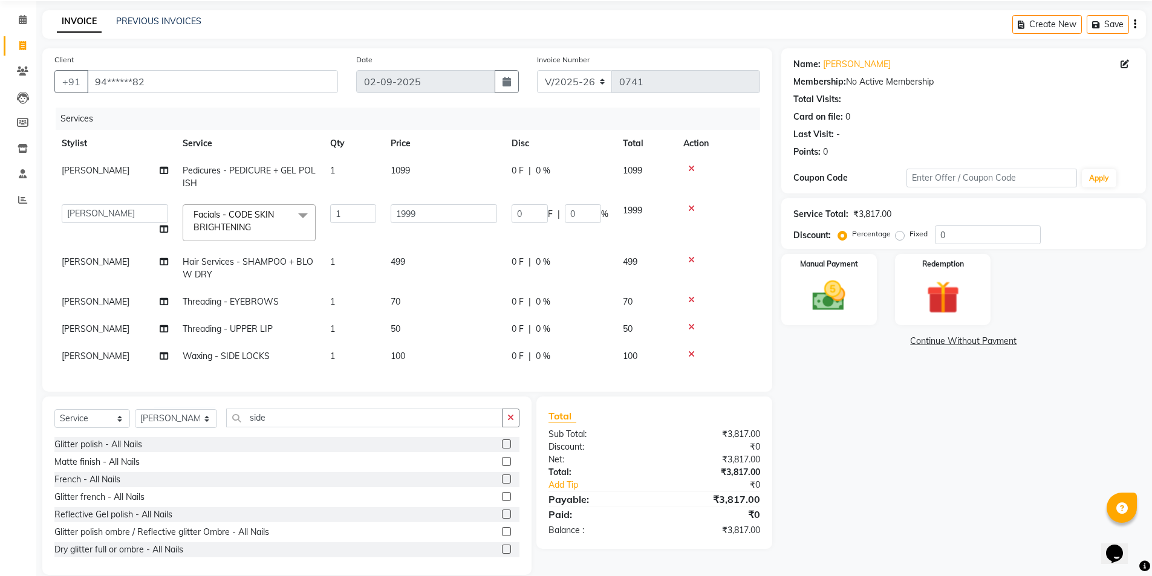
click at [907, 432] on div "Name: [PERSON_NAME] Membership: No Active Membership Total Visits: Card on file…" at bounding box center [968, 311] width 374 height 527
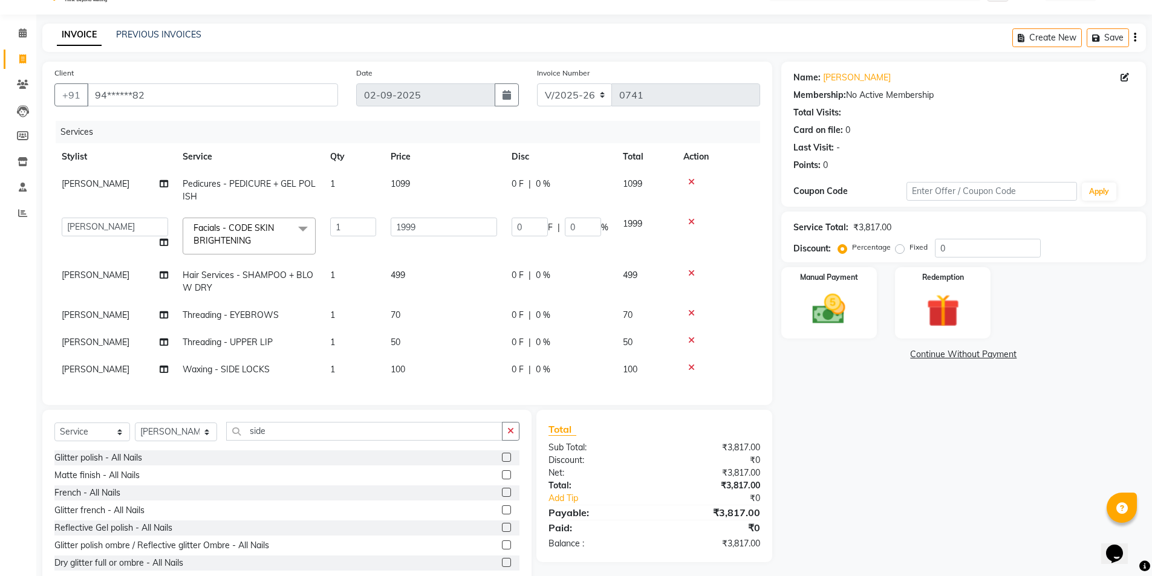
scroll to position [68, 0]
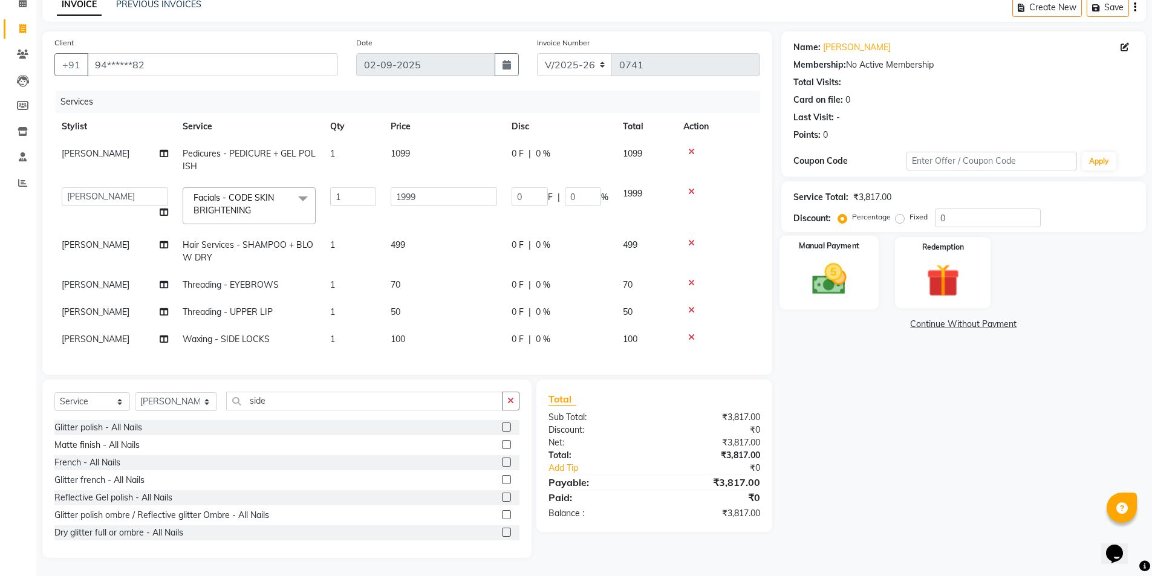
click at [823, 267] on img at bounding box center [829, 278] width 56 height 39
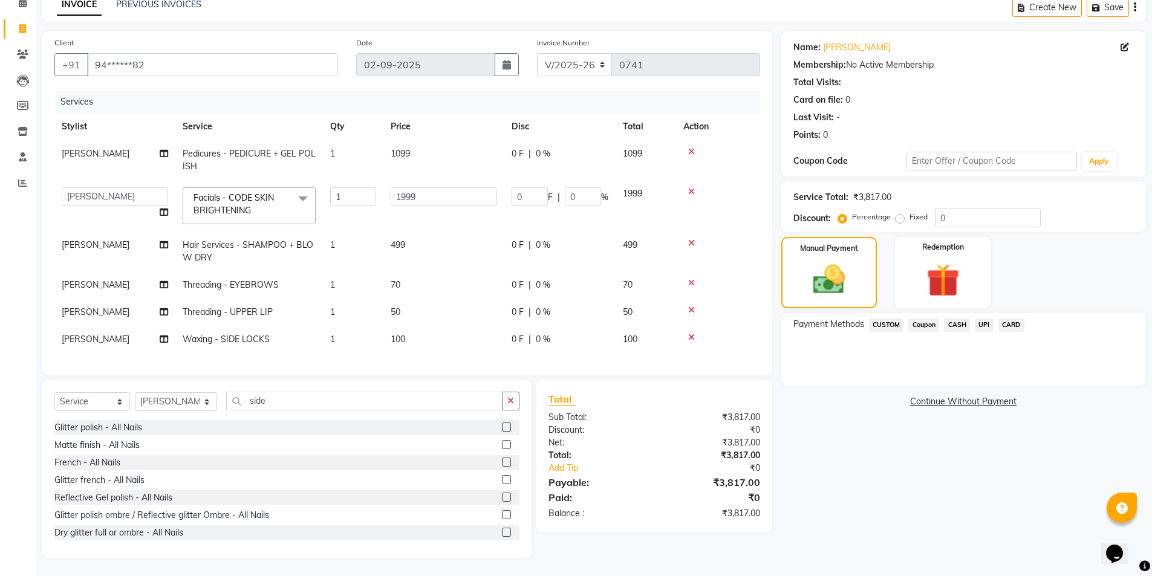
click at [961, 318] on span "CASH" at bounding box center [957, 325] width 26 height 14
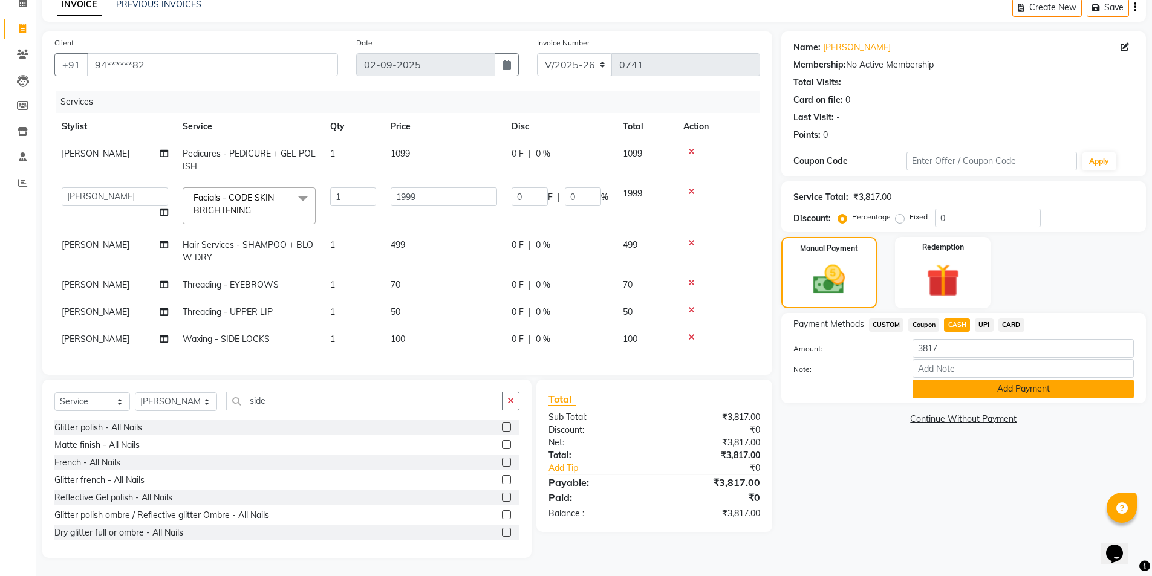
click at [985, 385] on button "Add Payment" at bounding box center [1022, 389] width 221 height 19
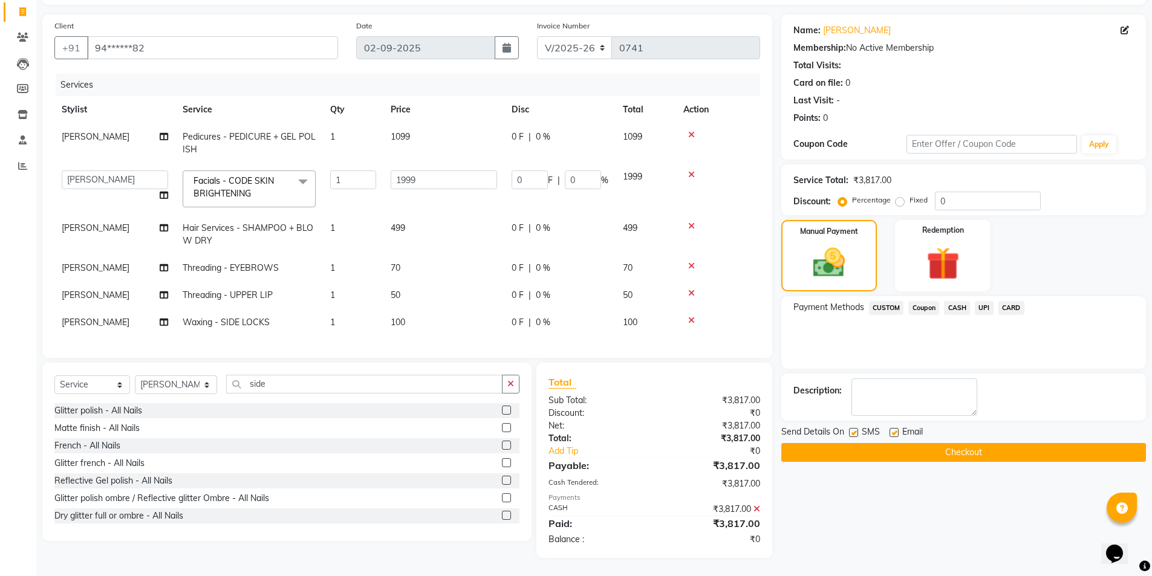
scroll to position [85, 0]
click at [915, 445] on button "Checkout" at bounding box center [963, 452] width 365 height 19
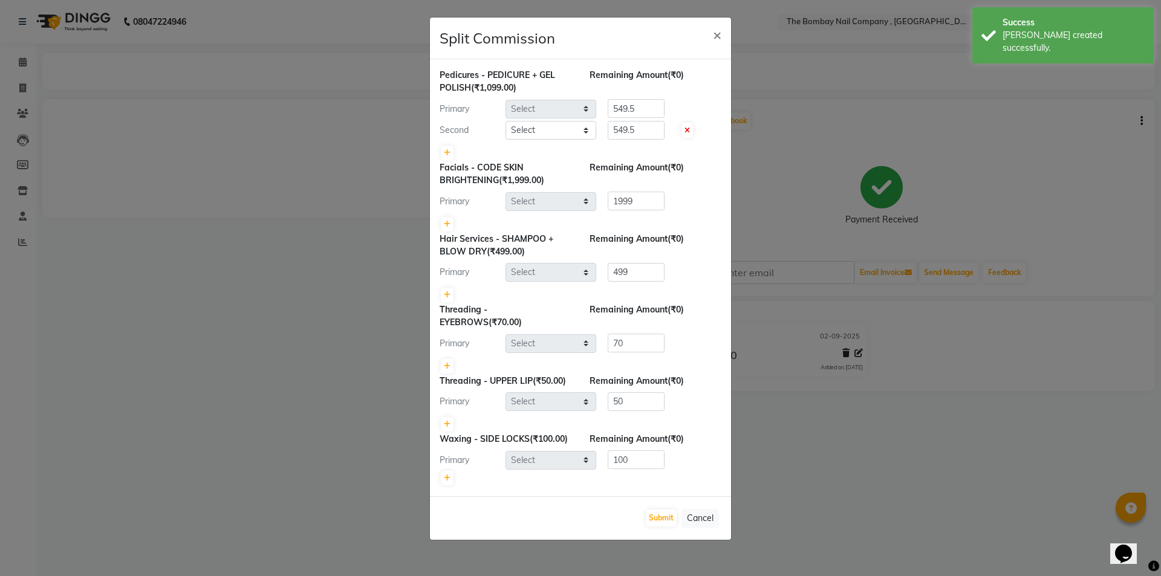
select select "90049"
select select "90405"
select select "90049"
select select "68147"
select select "90049"
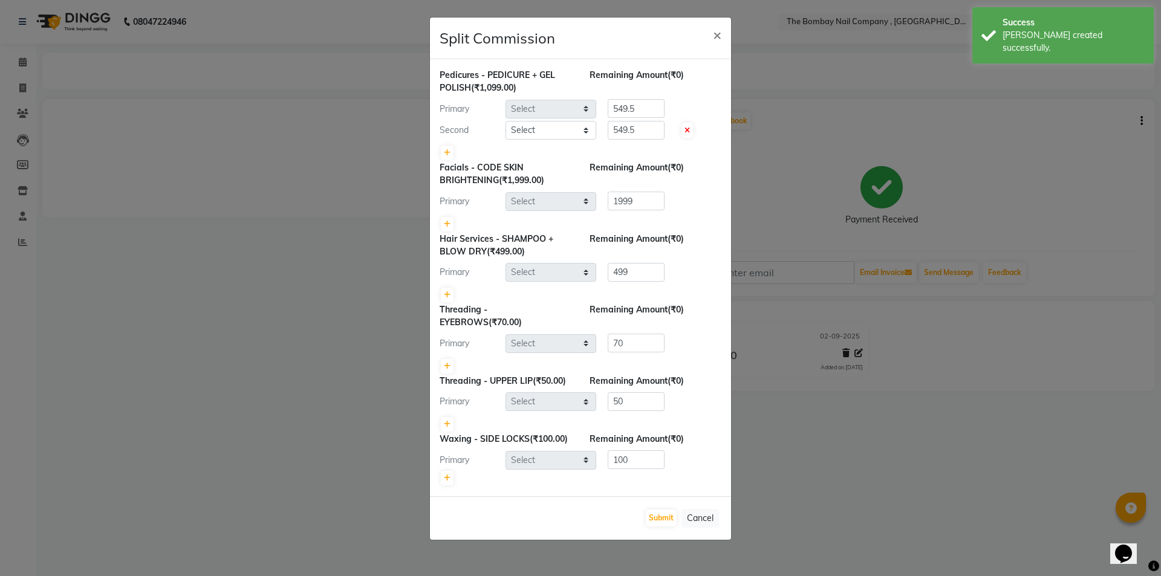
select select "90049"
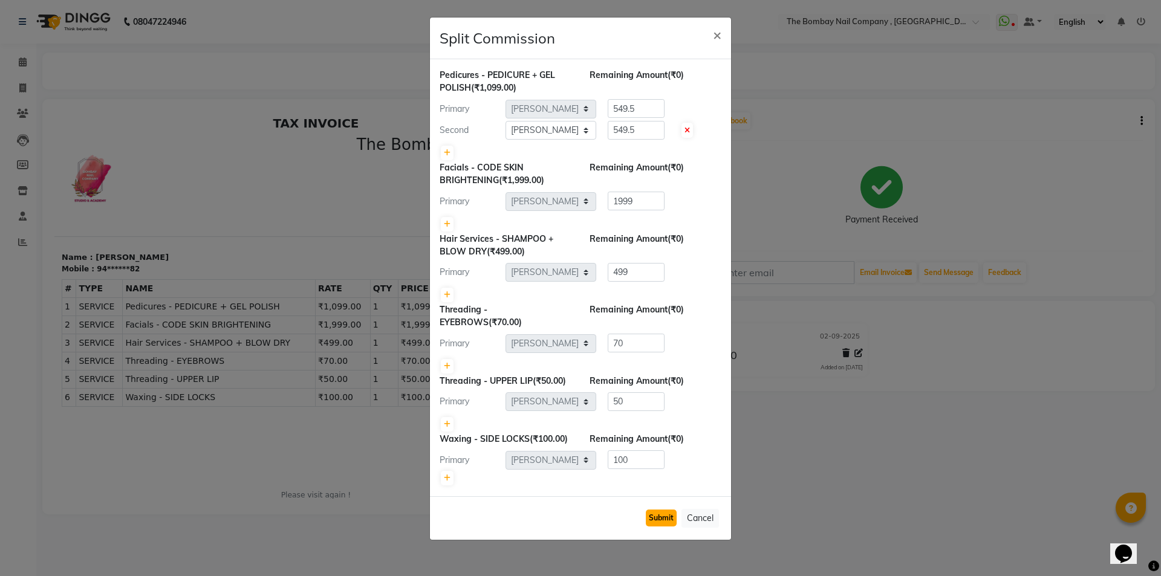
click at [661, 514] on button "Submit" at bounding box center [661, 518] width 31 height 17
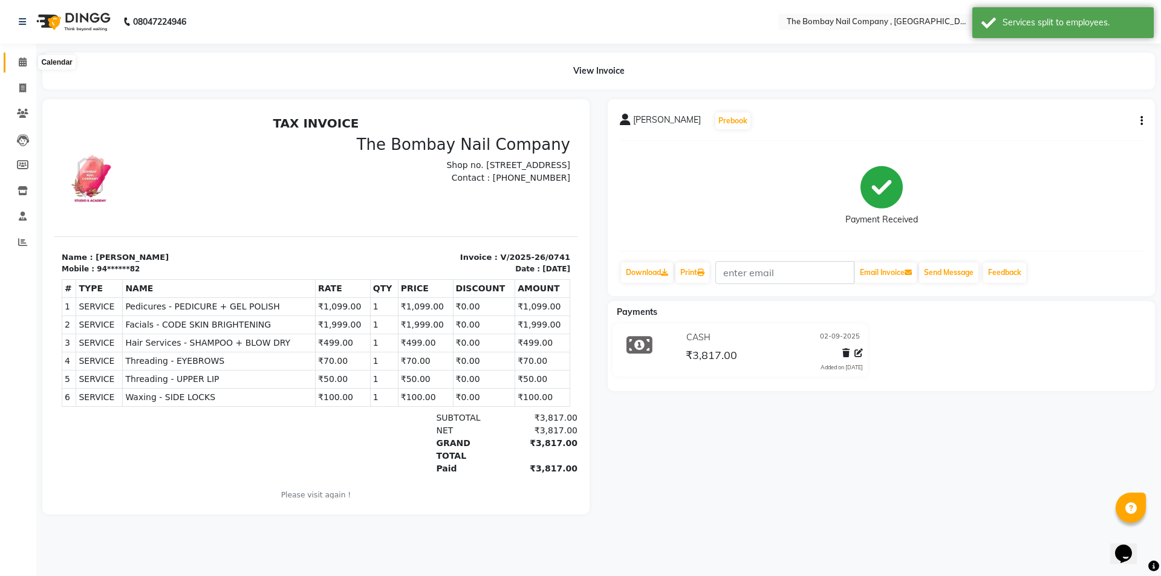
click at [20, 60] on icon at bounding box center [23, 61] width 8 height 9
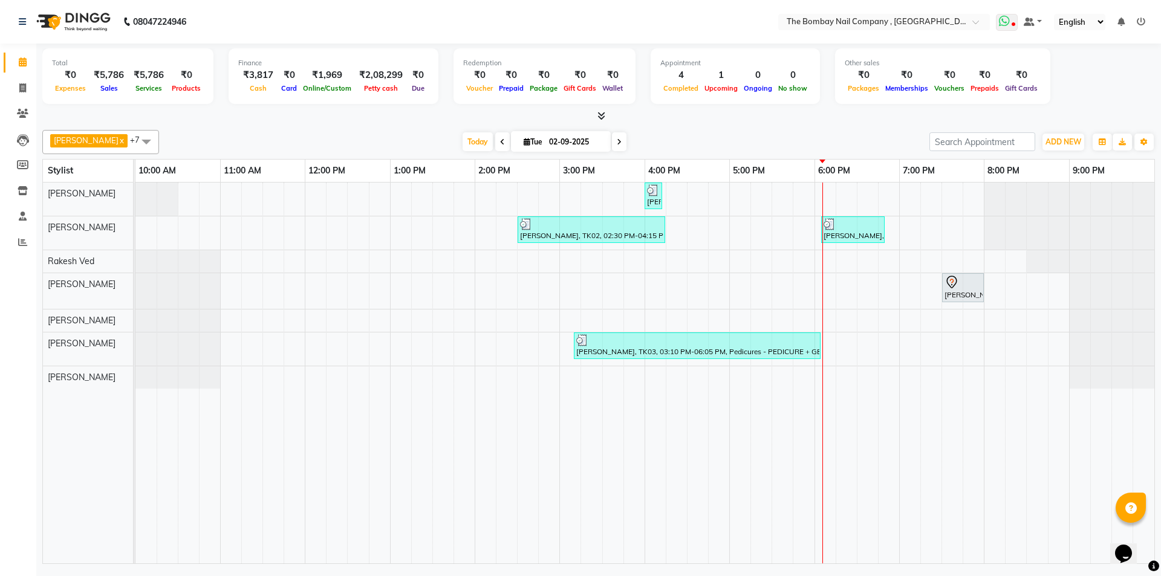
click at [1014, 20] on span at bounding box center [1007, 22] width 22 height 17
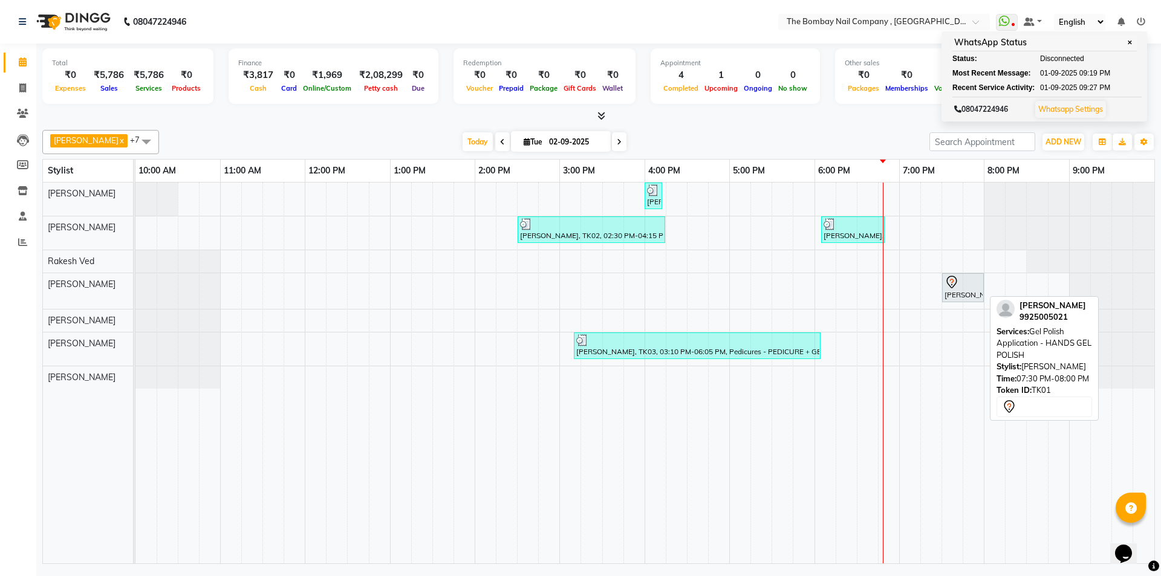
click at [958, 296] on div "[PERSON_NAME], TK01, 07:30 PM-08:00 PM, Gel Polish Application - HANDS GEL POLI…" at bounding box center [962, 287] width 39 height 25
select select "7"
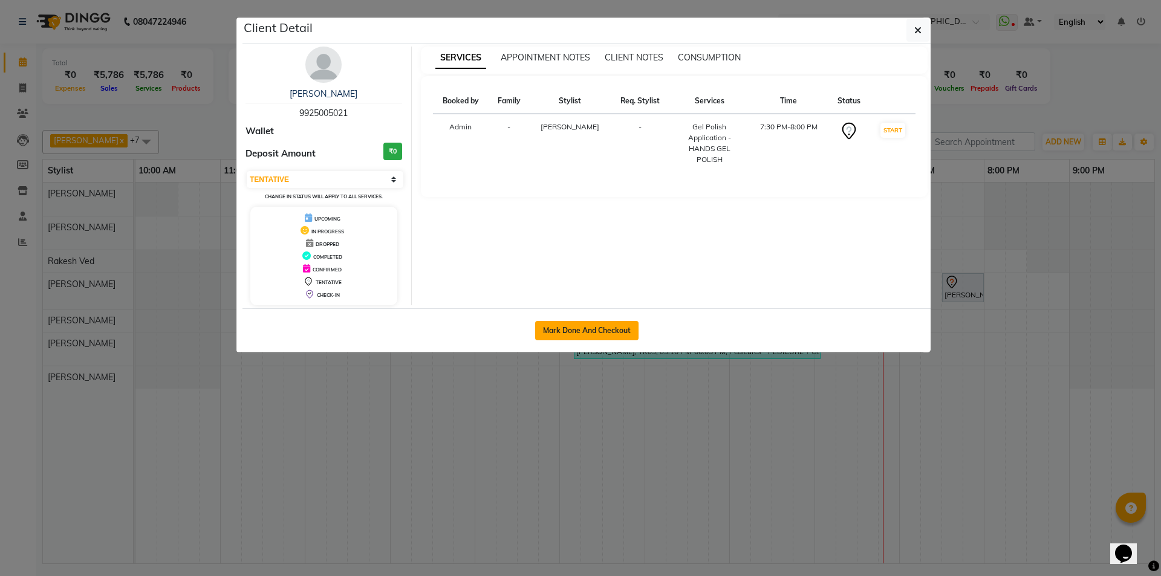
click at [563, 335] on button "Mark Done And Checkout" at bounding box center [586, 330] width 103 height 19
select select "service"
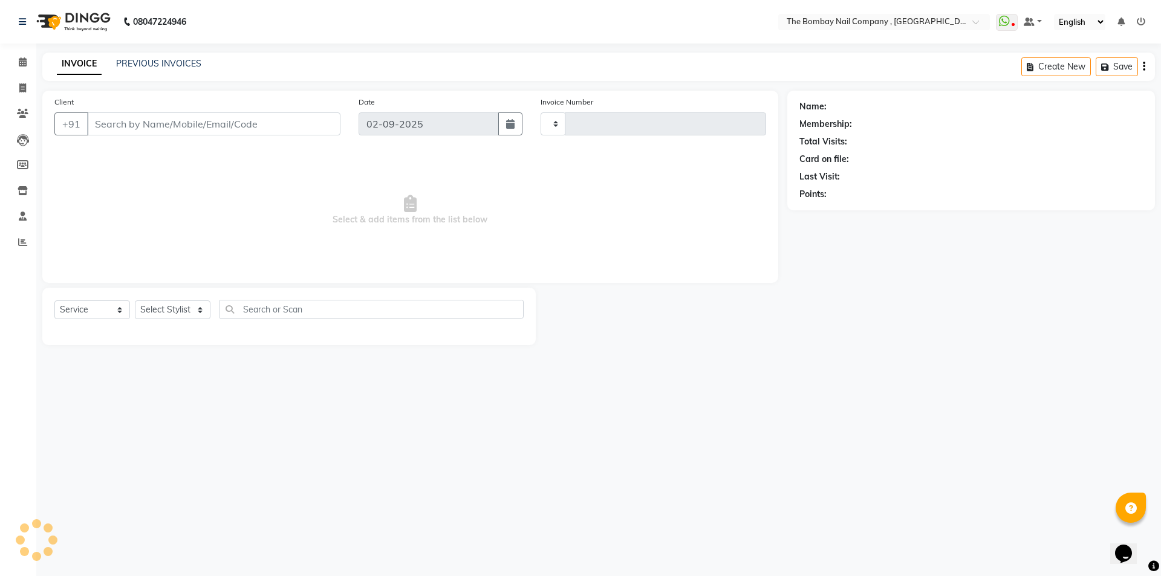
type input "0742"
select select "7684"
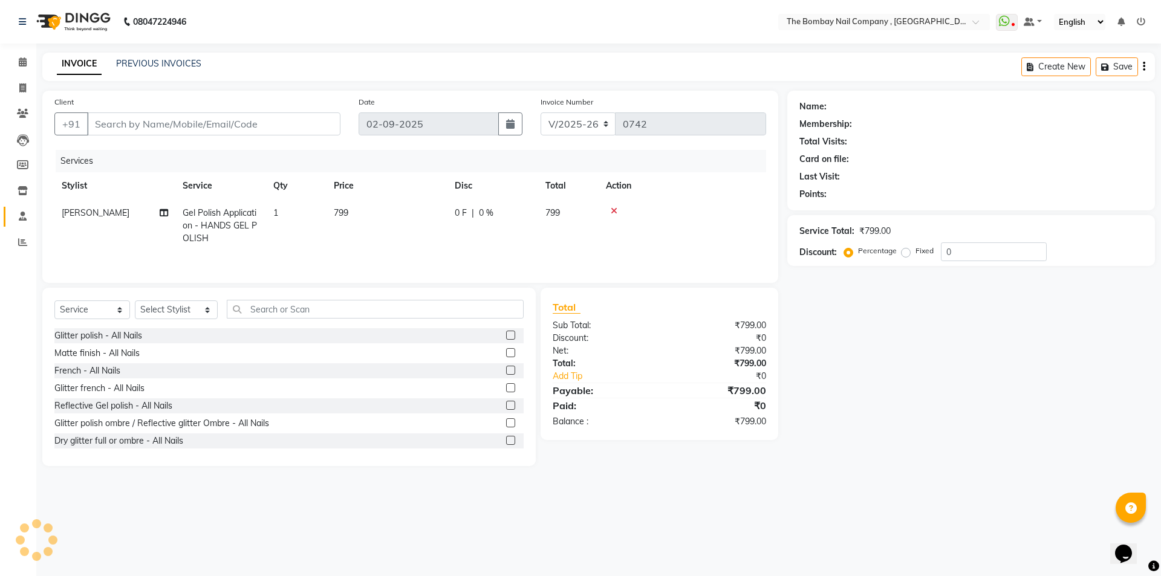
type input "99******21"
select select "81634"
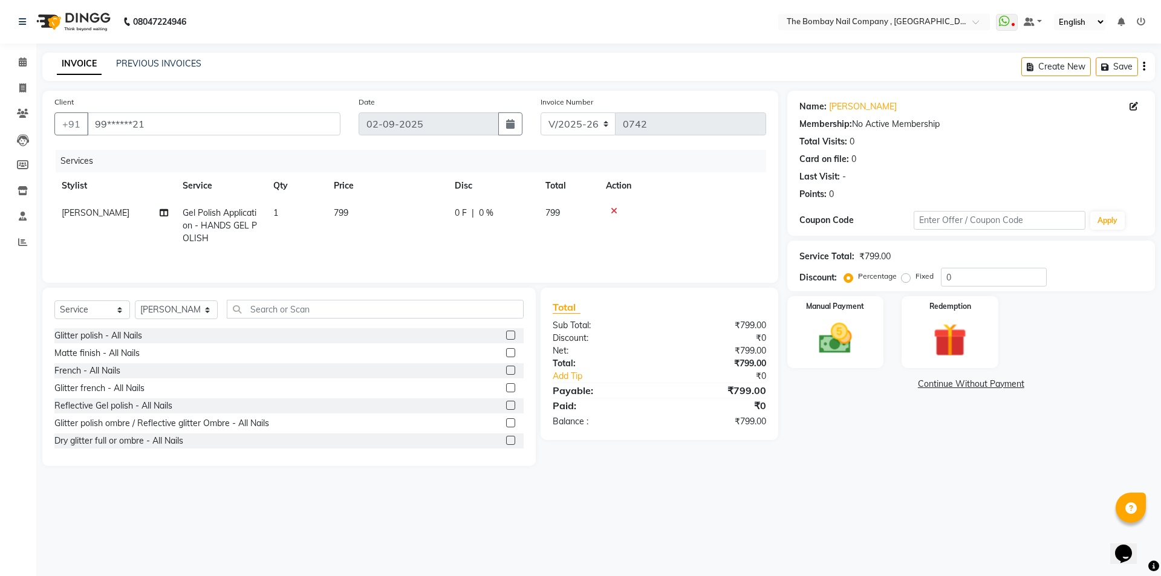
click at [465, 216] on span "0 F" at bounding box center [461, 213] width 12 height 13
select select "81634"
click at [525, 213] on input "0" at bounding box center [529, 216] width 36 height 19
type input "200"
click at [590, 247] on tr "BNC [GEOGRAPHIC_DATA] Harsh Kalyani Krishna [PERSON_NAME] [PERSON_NAME] [PERSON…" at bounding box center [409, 224] width 711 height 51
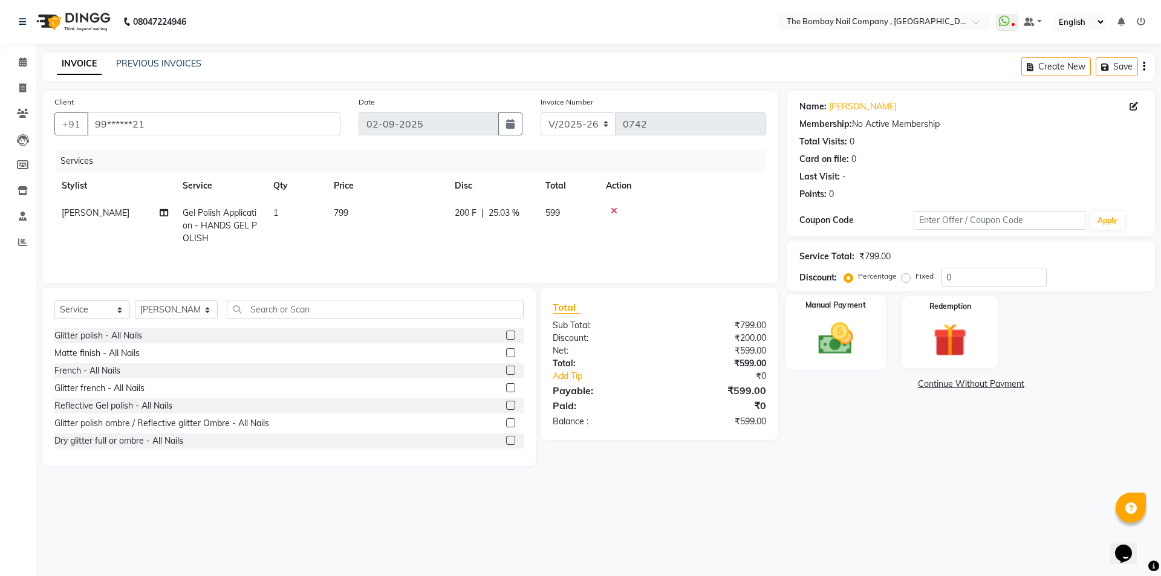
click at [823, 338] on img at bounding box center [835, 339] width 56 height 40
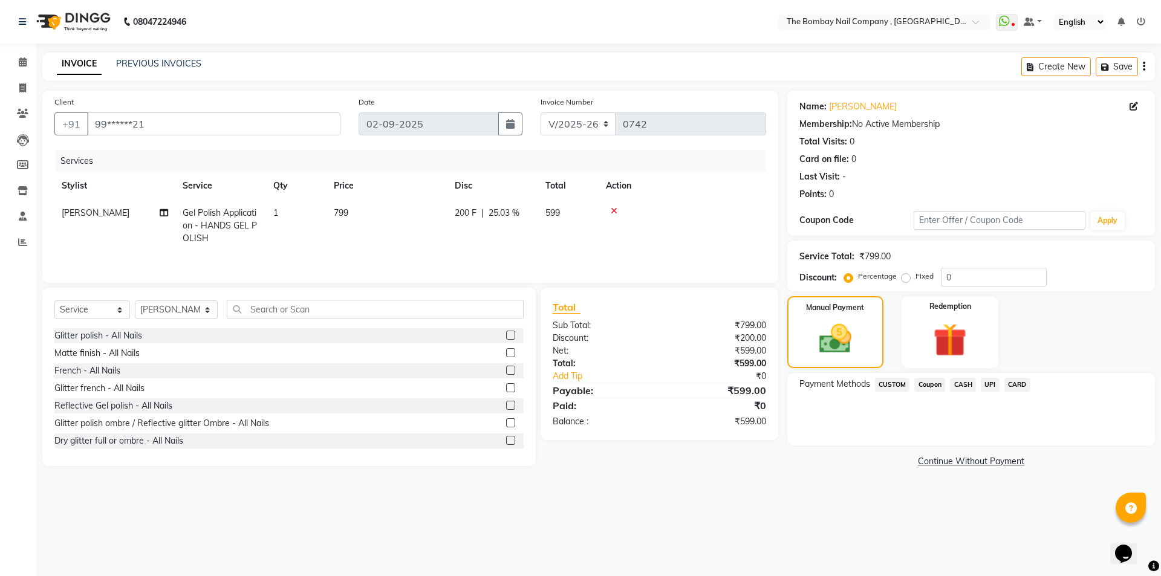
click at [990, 385] on span "UPI" at bounding box center [990, 385] width 19 height 14
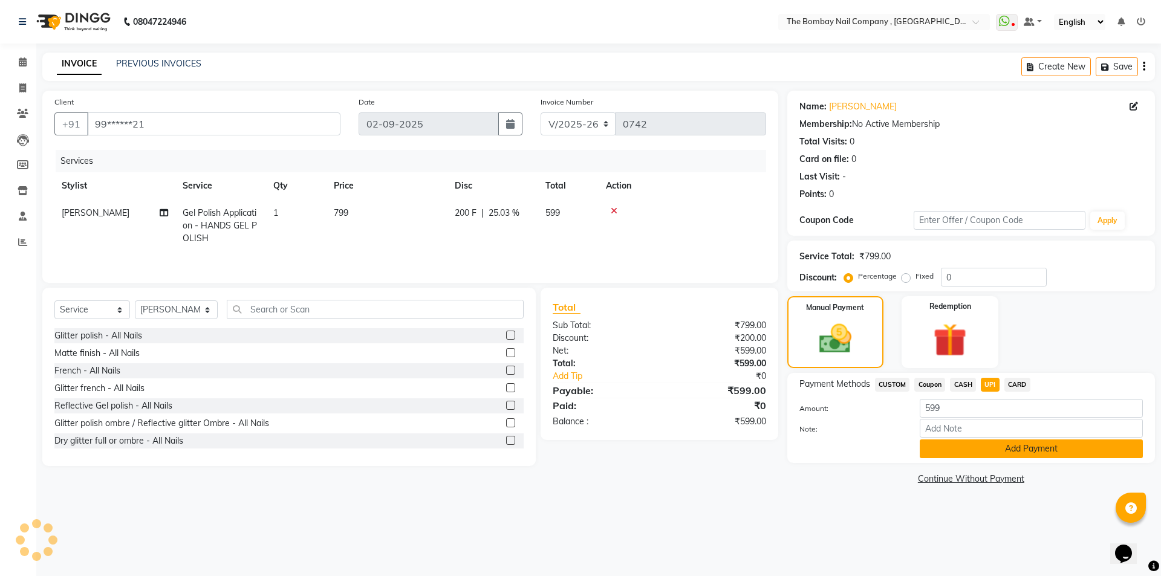
click at [938, 444] on button "Add Payment" at bounding box center [1030, 448] width 223 height 19
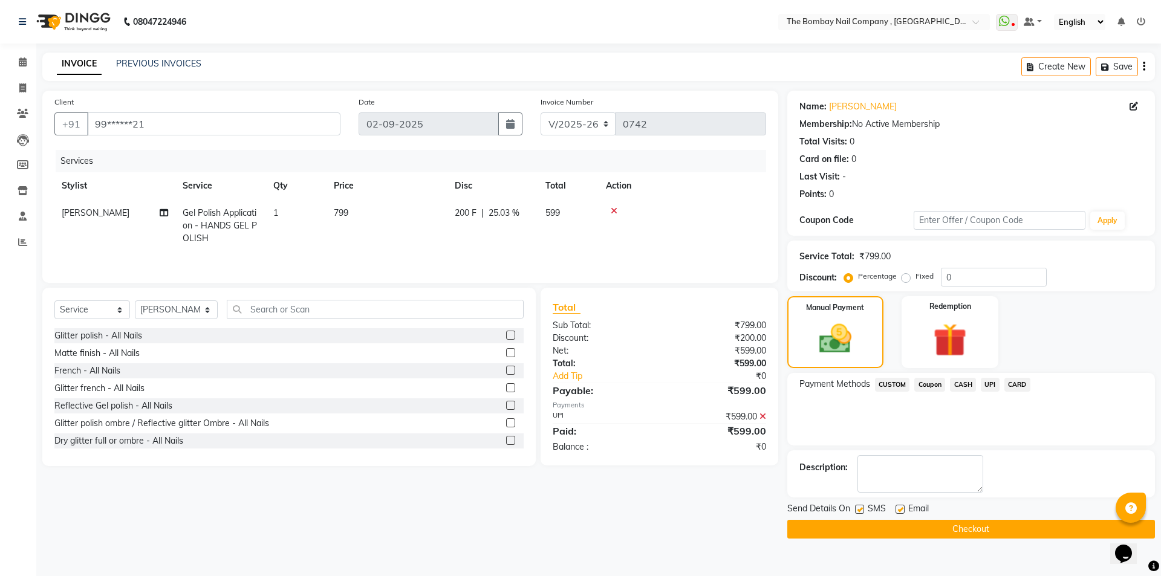
click at [844, 531] on button "Checkout" at bounding box center [971, 529] width 368 height 19
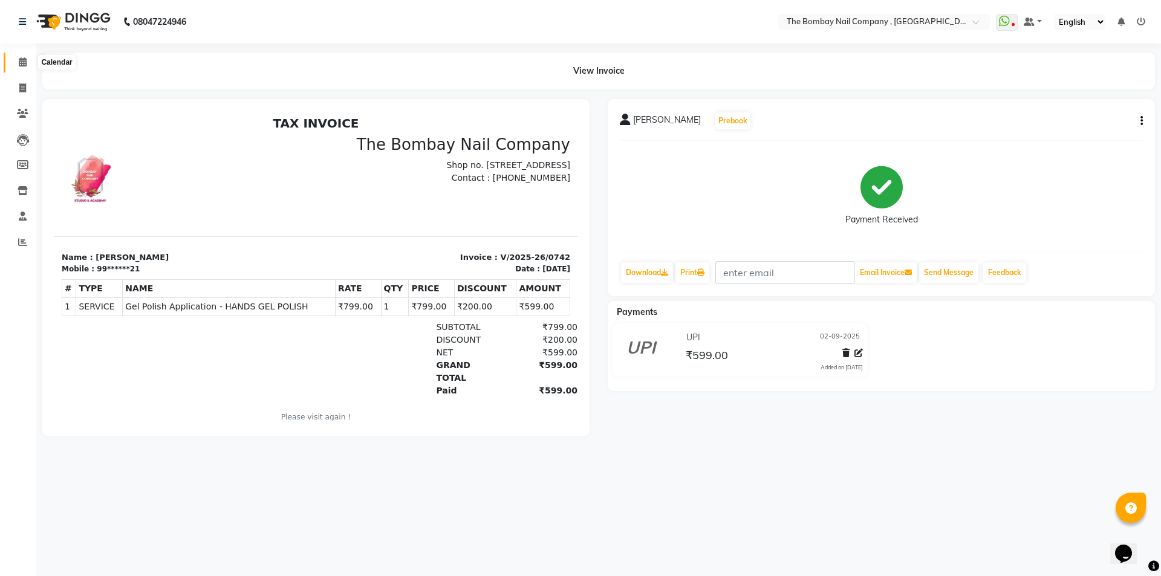
click at [24, 63] on icon at bounding box center [23, 61] width 8 height 9
